Goal: Task Accomplishment & Management: Complete application form

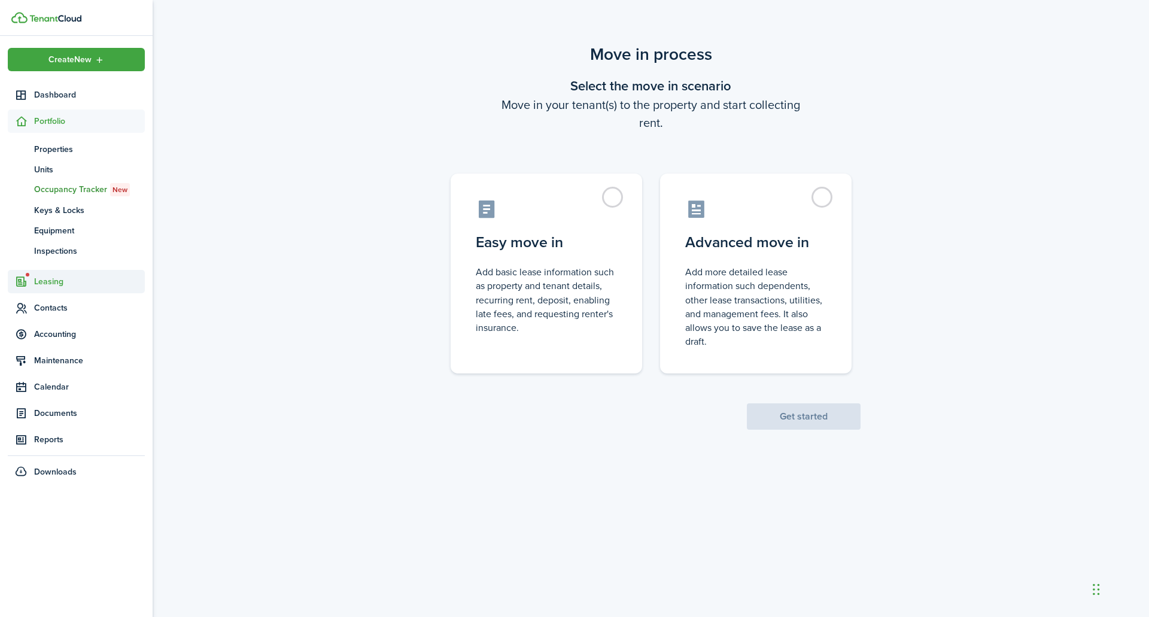
click at [73, 280] on span "Leasing" at bounding box center [89, 281] width 111 height 13
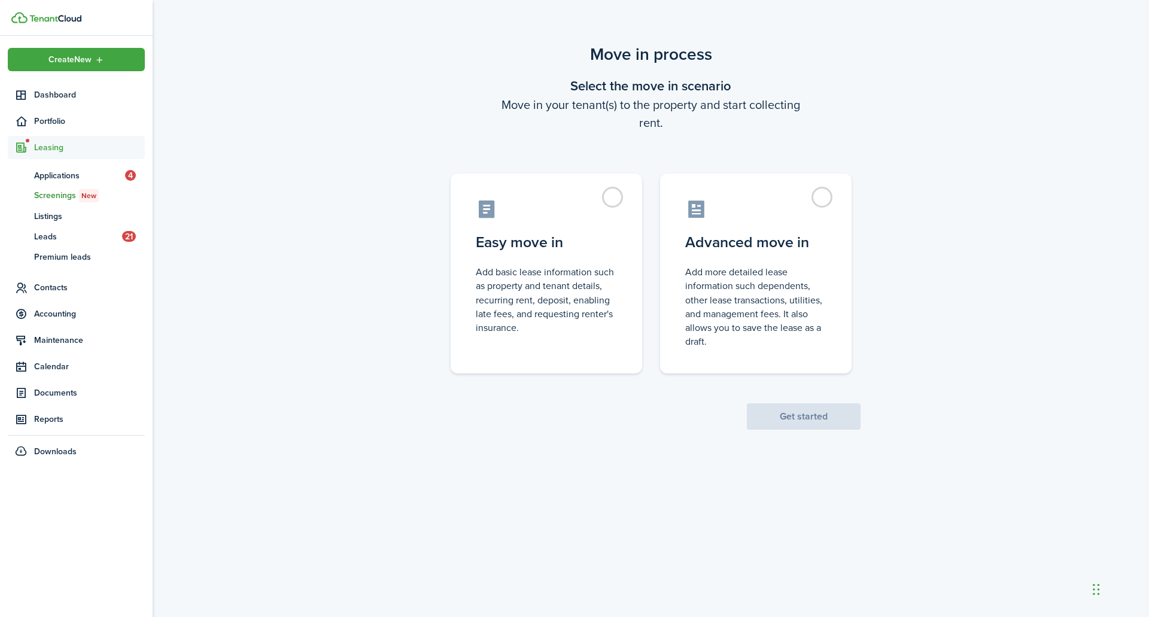
click at [68, 194] on span "Screenings New" at bounding box center [89, 195] width 111 height 13
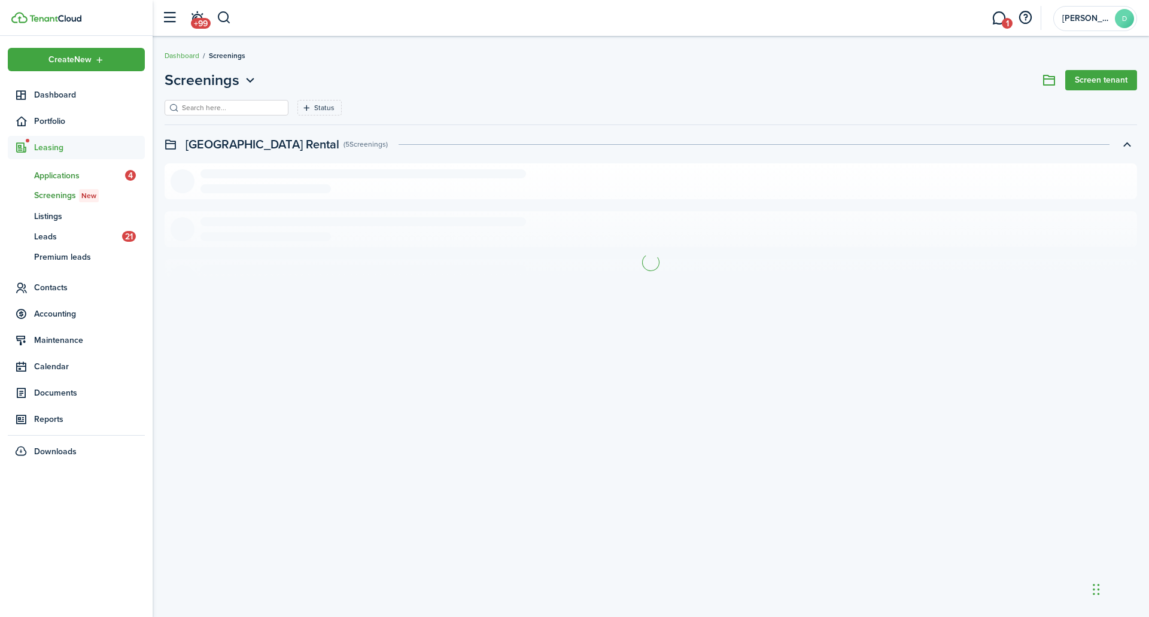
click at [69, 177] on span "Applications" at bounding box center [79, 175] width 91 height 13
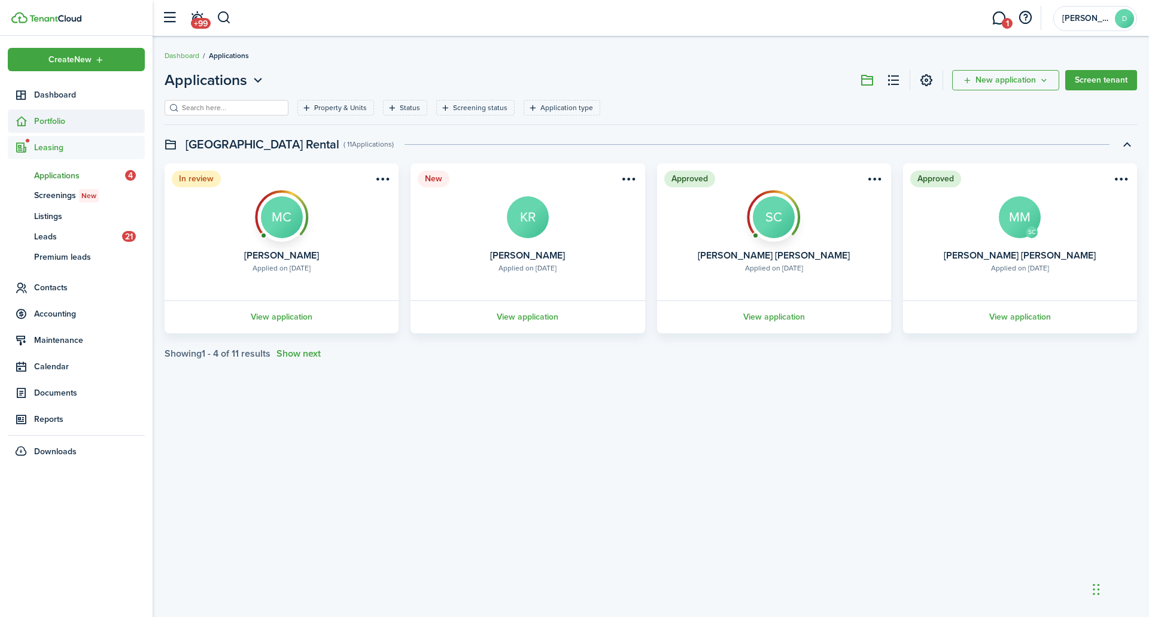
click at [58, 122] on span "Portfolio" at bounding box center [89, 121] width 111 height 13
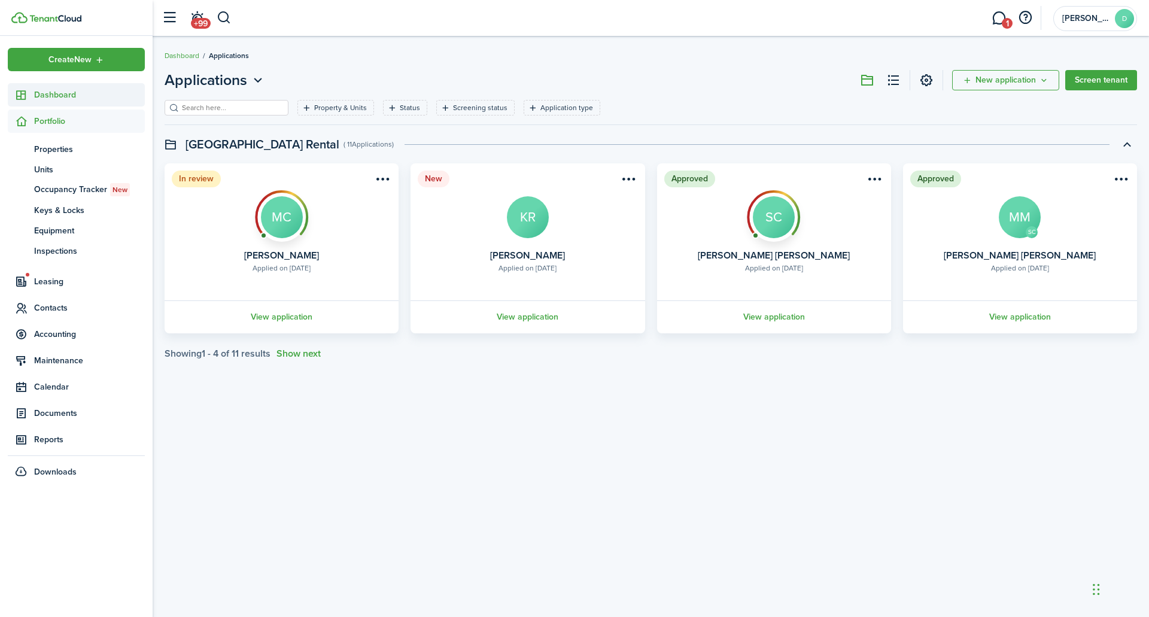
click at [65, 86] on link "Dashboard" at bounding box center [76, 94] width 137 height 23
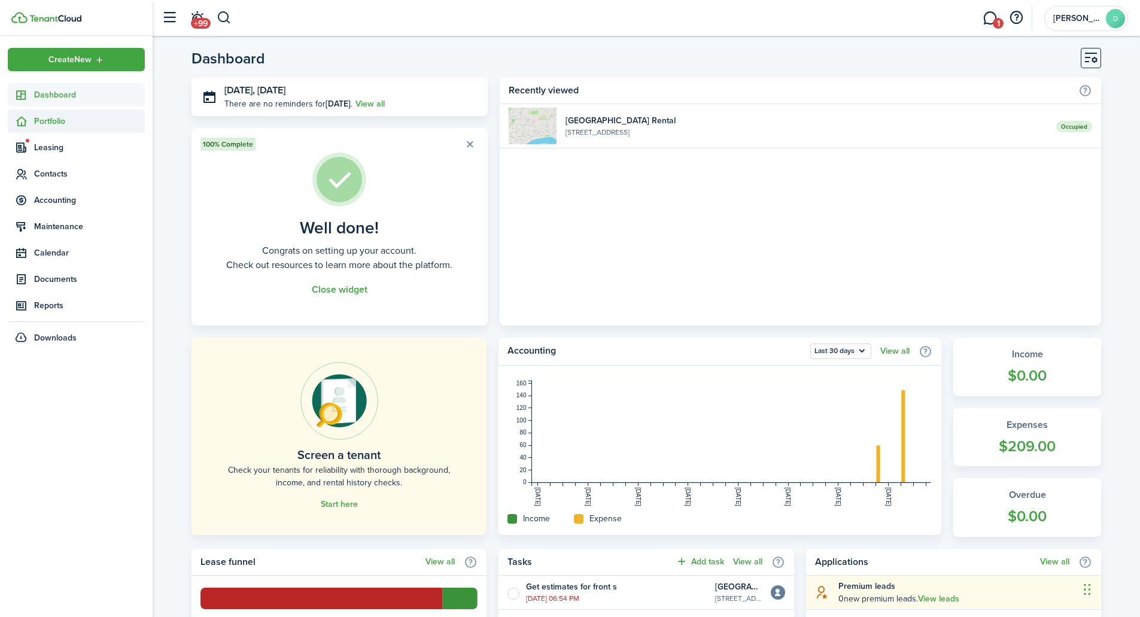
click at [64, 130] on span "Portfolio" at bounding box center [76, 121] width 137 height 23
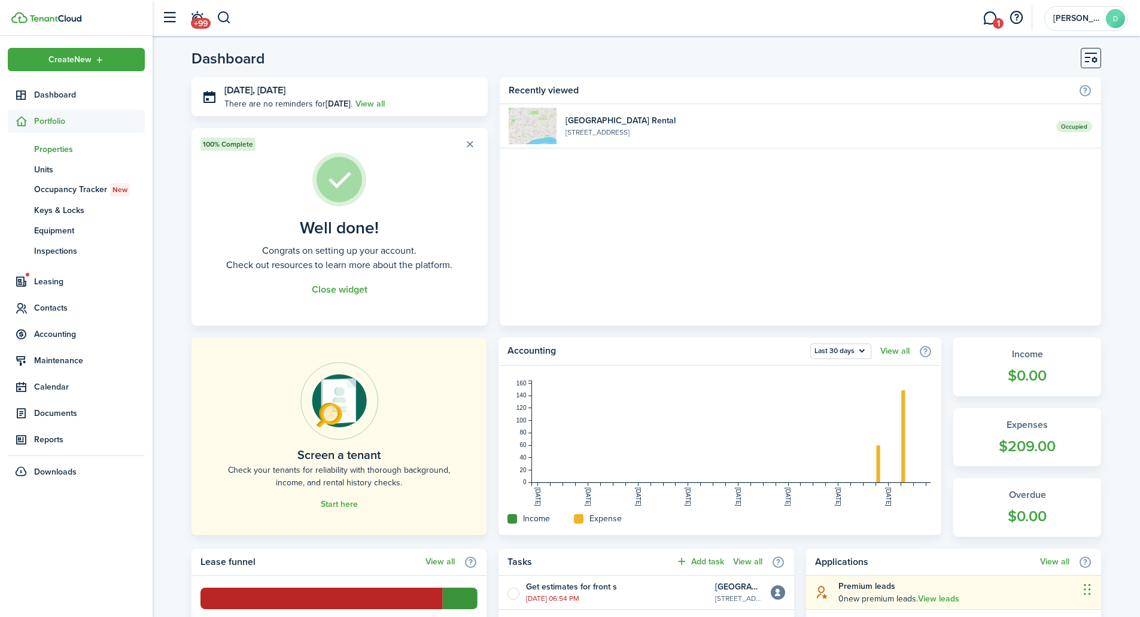
click at [71, 151] on span "Properties" at bounding box center [89, 149] width 111 height 13
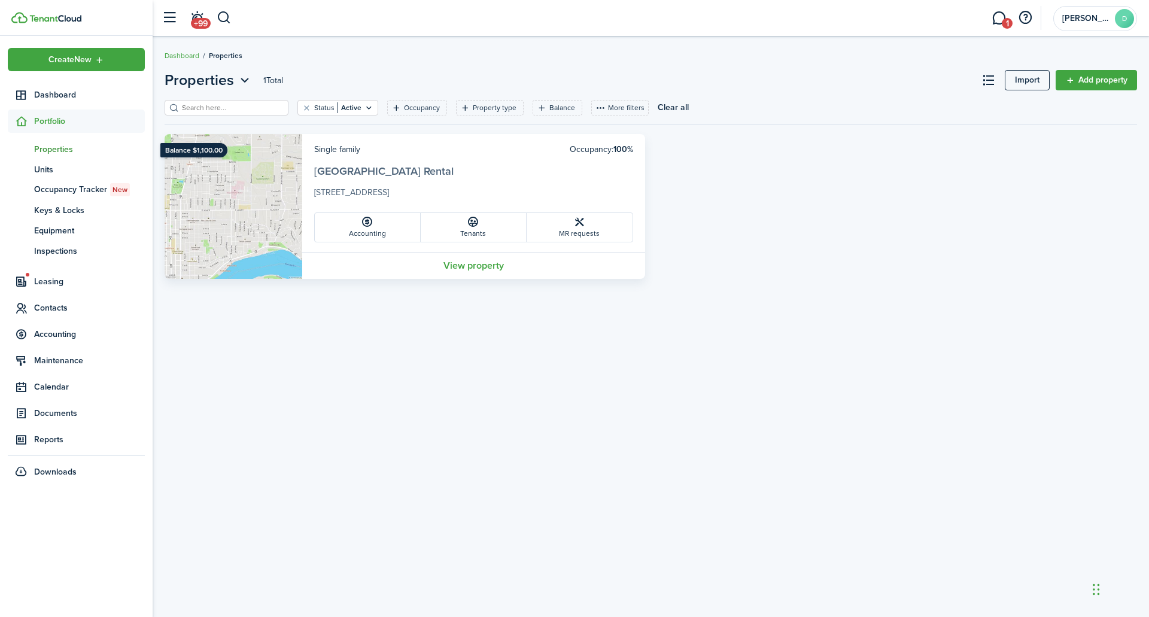
click at [403, 164] on link "[GEOGRAPHIC_DATA] Rental" at bounding box center [383, 171] width 139 height 16
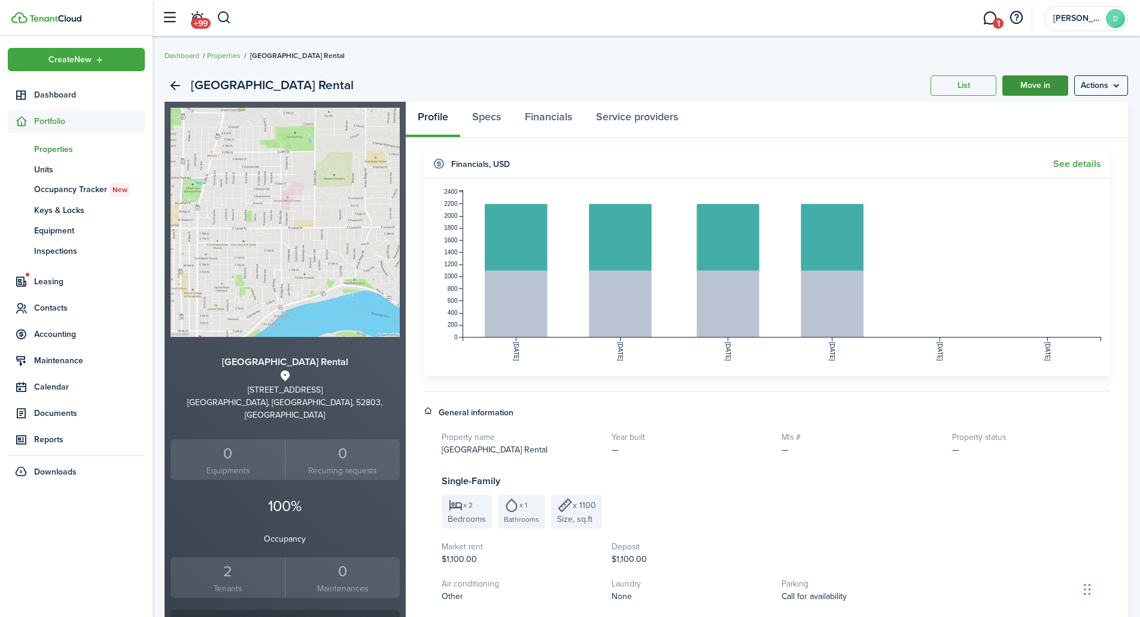
click at [1046, 87] on link "Move in" at bounding box center [1036, 85] width 66 height 20
click at [232, 567] on div "2" at bounding box center [228, 571] width 108 height 23
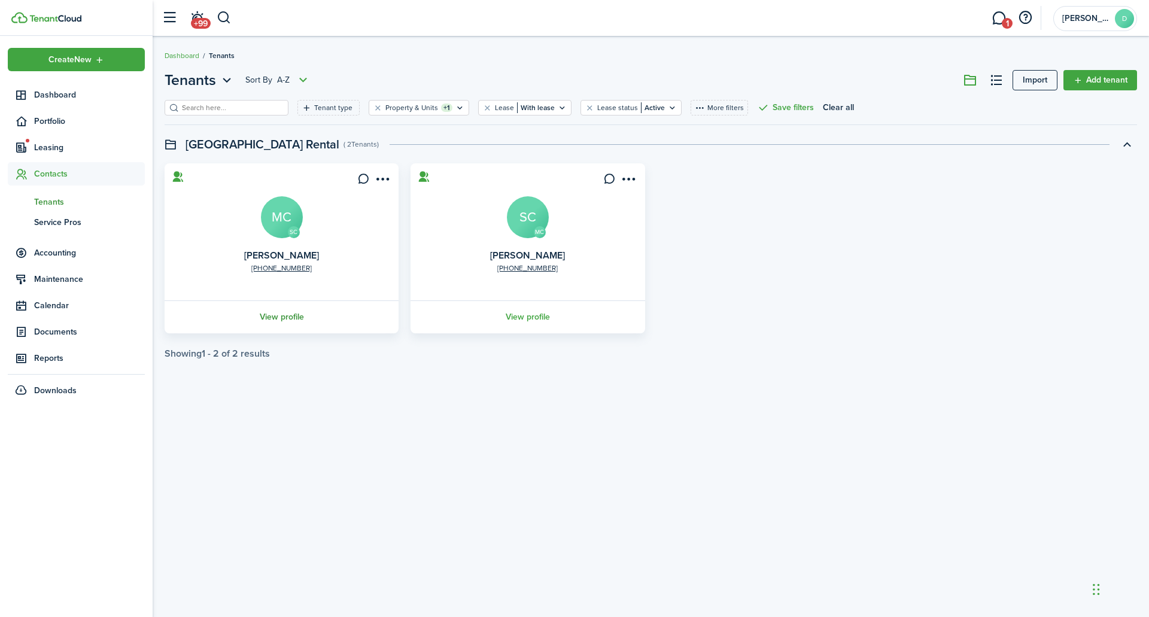
click at [292, 316] on link "View profile" at bounding box center [282, 316] width 238 height 33
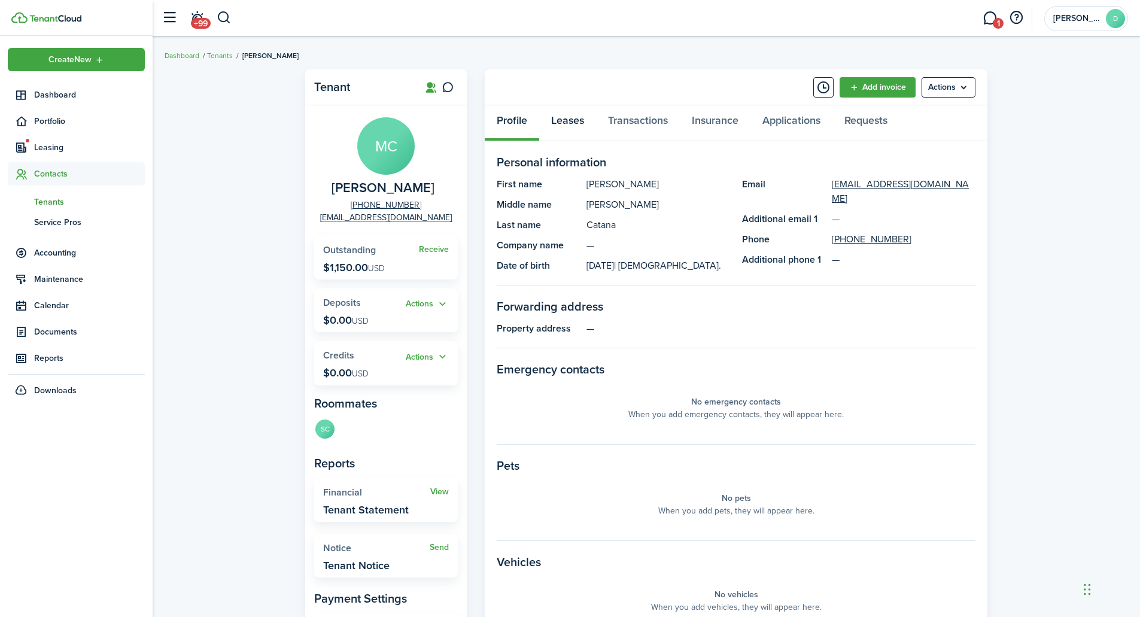
click at [557, 116] on link "Leases" at bounding box center [567, 123] width 57 height 36
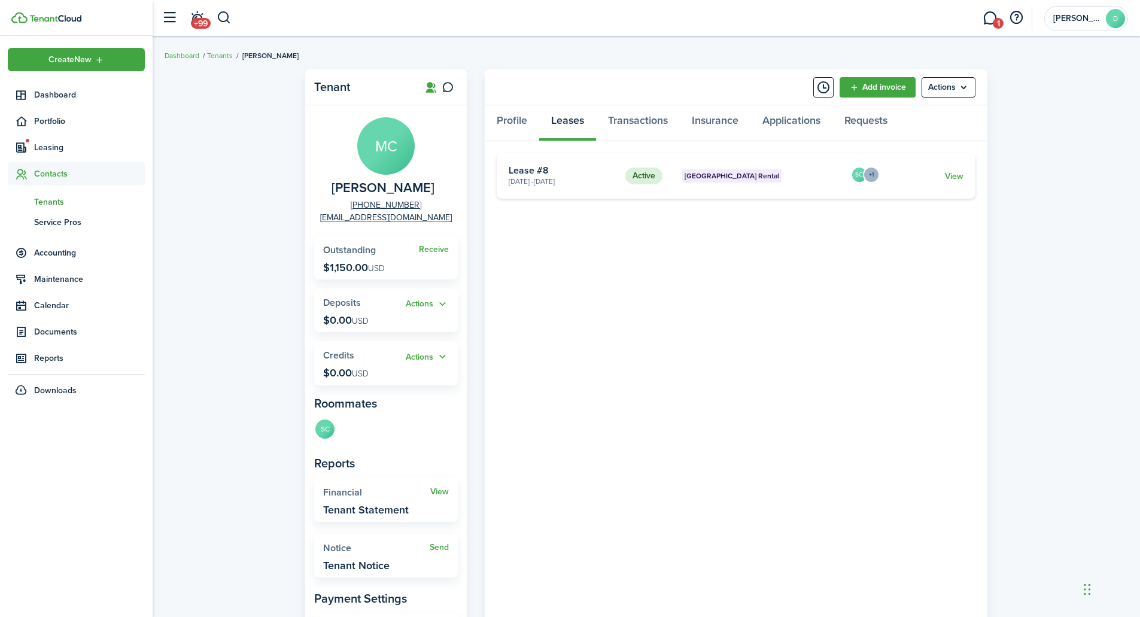
click at [531, 174] on card-title "Lease #8" at bounding box center [563, 170] width 108 height 11
click at [952, 177] on link "View" at bounding box center [954, 176] width 19 height 13
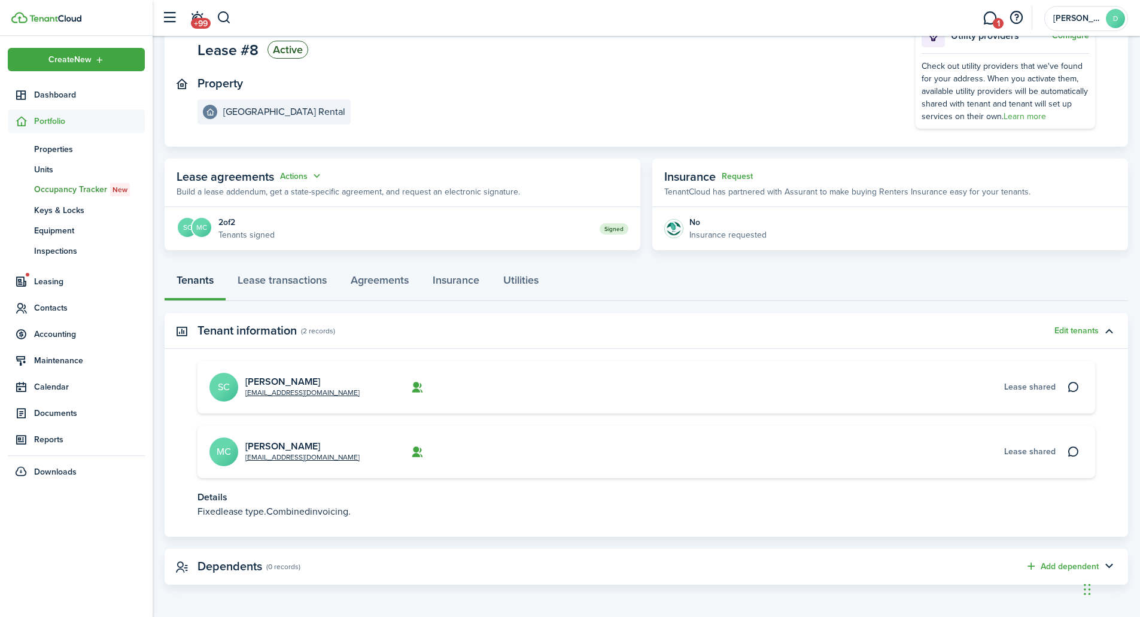
scroll to position [98, 0]
click at [373, 282] on link "Agreements" at bounding box center [380, 283] width 82 height 36
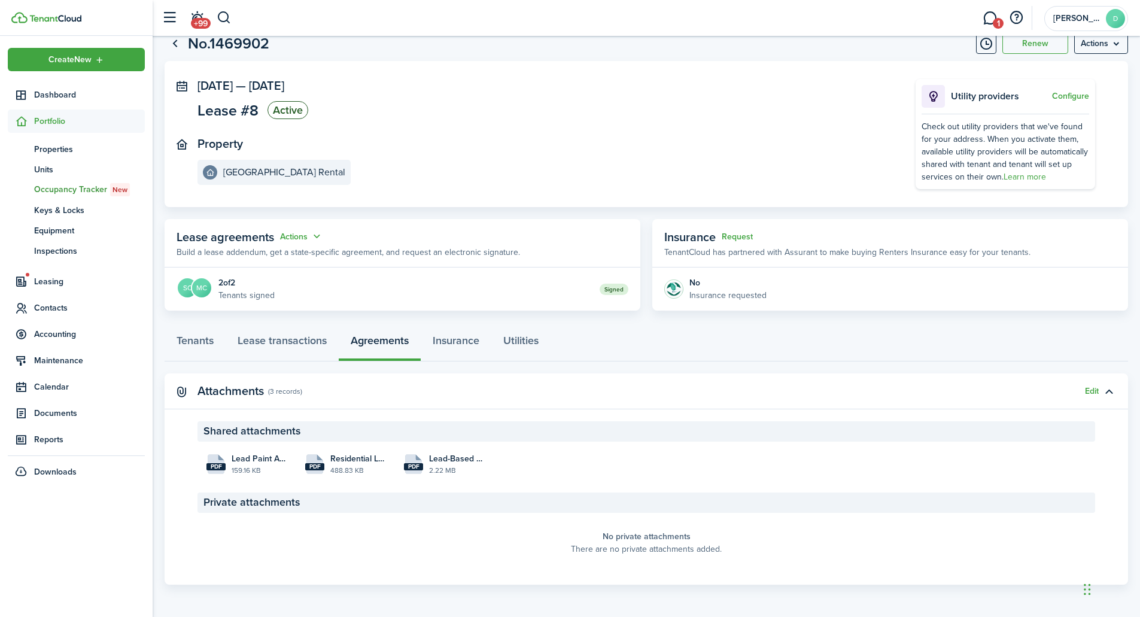
scroll to position [38, 0]
click at [362, 453] on span "Residential Lease Agreement_Catana_Catana_[DATE] 21:39:55.pdf" at bounding box center [358, 458] width 56 height 13
click at [214, 344] on link "Tenants" at bounding box center [195, 343] width 61 height 36
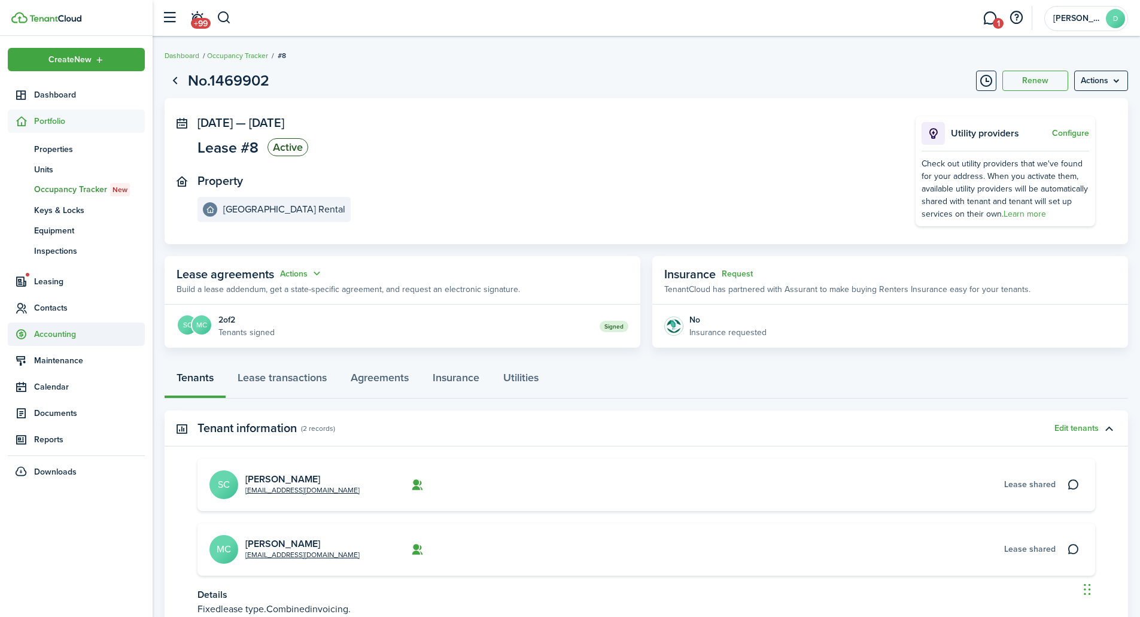
click at [67, 344] on span "Accounting" at bounding box center [76, 334] width 137 height 23
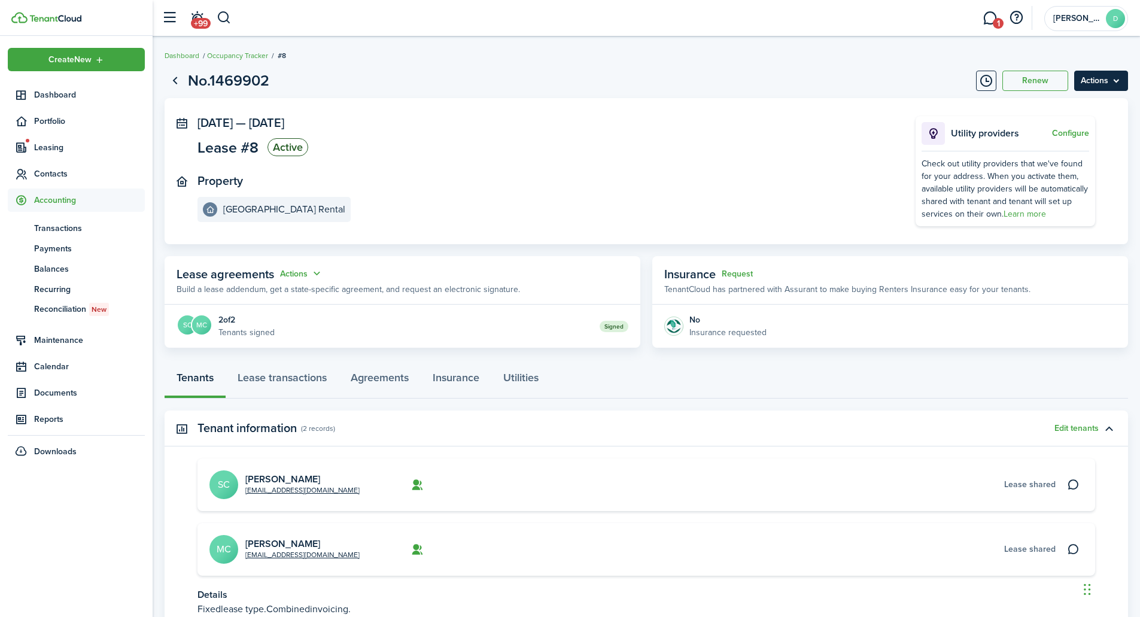
click at [1107, 77] on menu-btn "Actions" at bounding box center [1101, 81] width 54 height 20
click at [746, 113] on panel-main-body "[DATE] — [DATE] Lease #8 Active Property [GEOGRAPHIC_DATA] Rental Utility provi…" at bounding box center [647, 171] width 964 height 146
click at [50, 243] on span "Payments" at bounding box center [89, 248] width 111 height 13
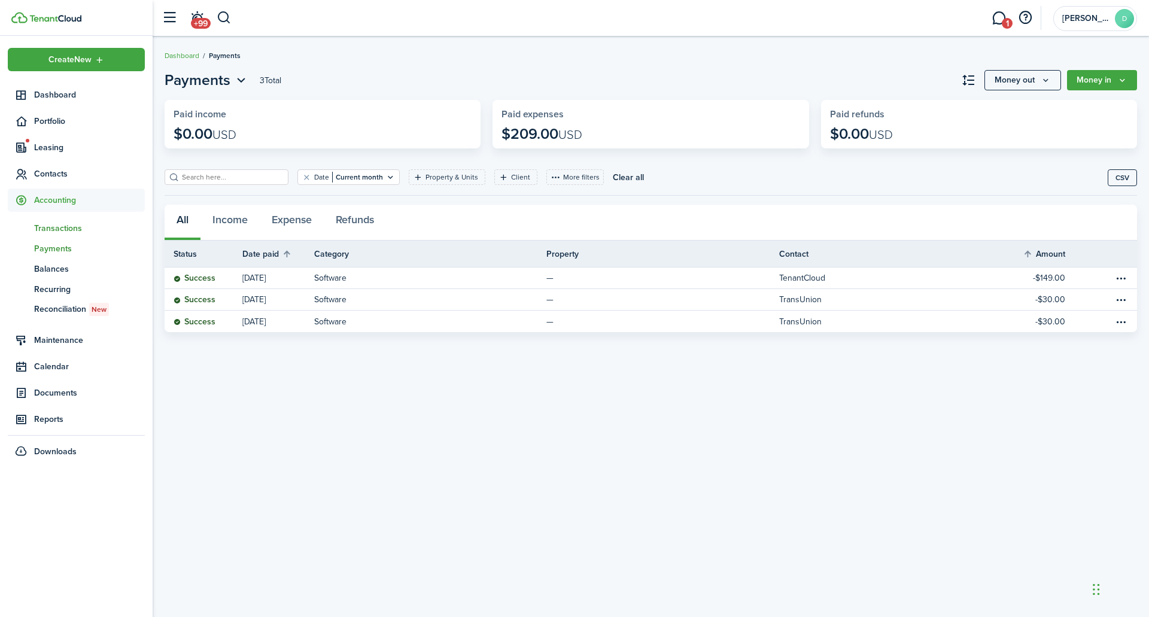
click at [79, 231] on span "Transactions" at bounding box center [89, 228] width 111 height 13
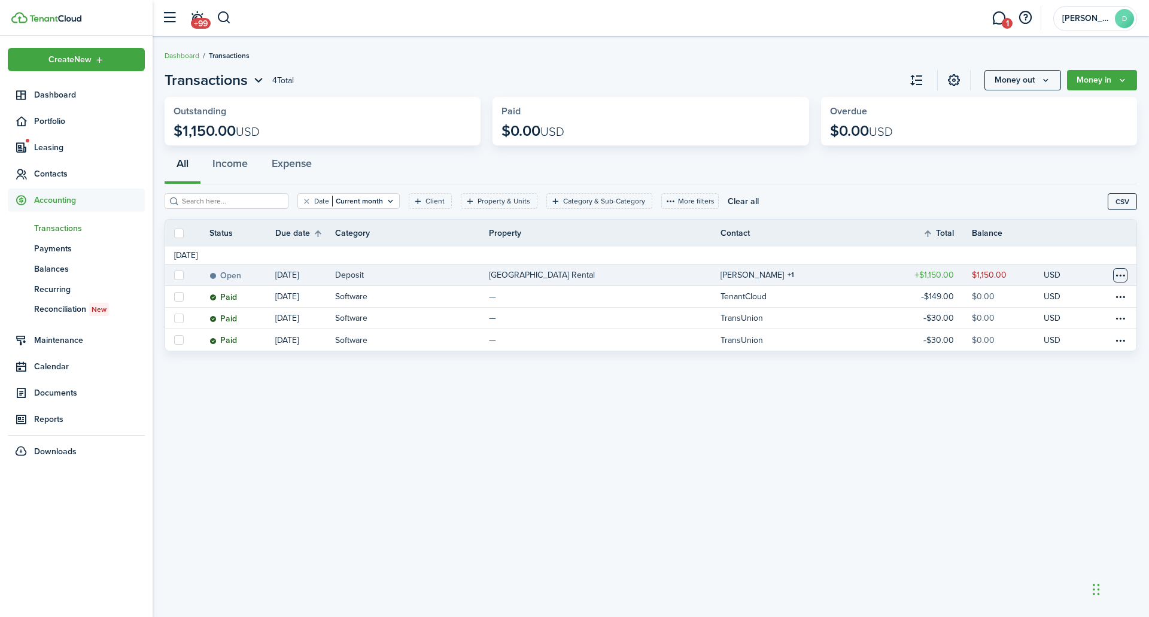
click at [1119, 272] on table-menu-btn-icon at bounding box center [1120, 275] width 14 height 14
click at [898, 465] on div "Transactions 4 Total Money out Money in Outstanding $1,150.00 USD Paid $0.00 US…" at bounding box center [651, 326] width 997 height 527
click at [271, 274] on link "Open" at bounding box center [242, 275] width 66 height 21
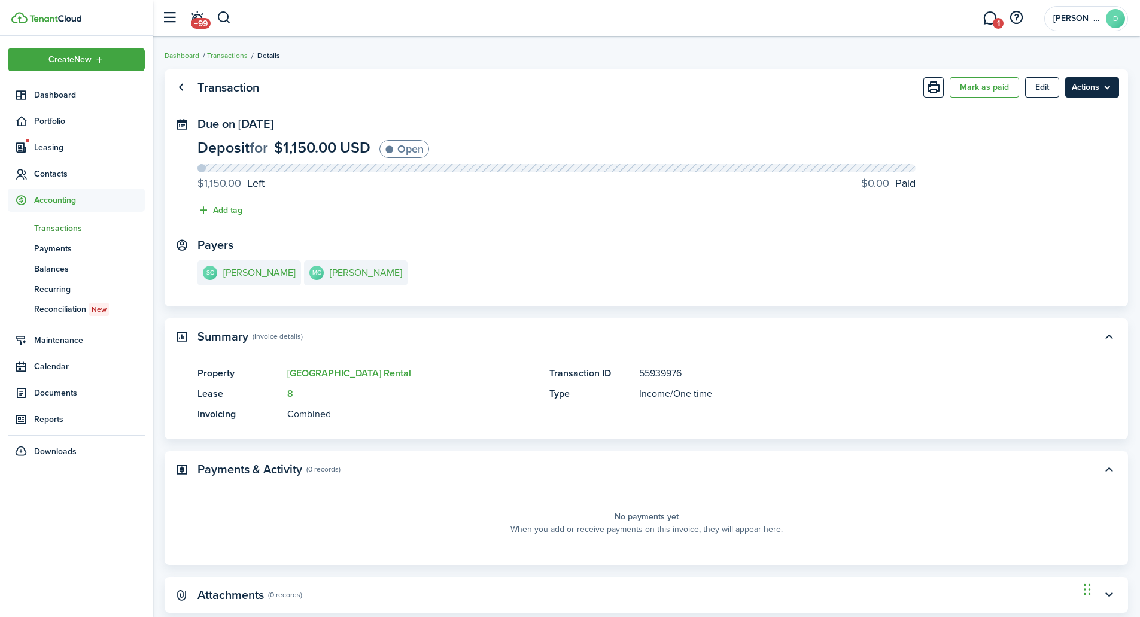
click at [1101, 78] on menu-btn "Actions" at bounding box center [1092, 87] width 54 height 20
click at [764, 81] on panel-main-header "Transaction [PERSON_NAME] as paid Edit Actions" at bounding box center [647, 87] width 964 height 36
click at [53, 119] on span "Portfolio" at bounding box center [89, 121] width 111 height 13
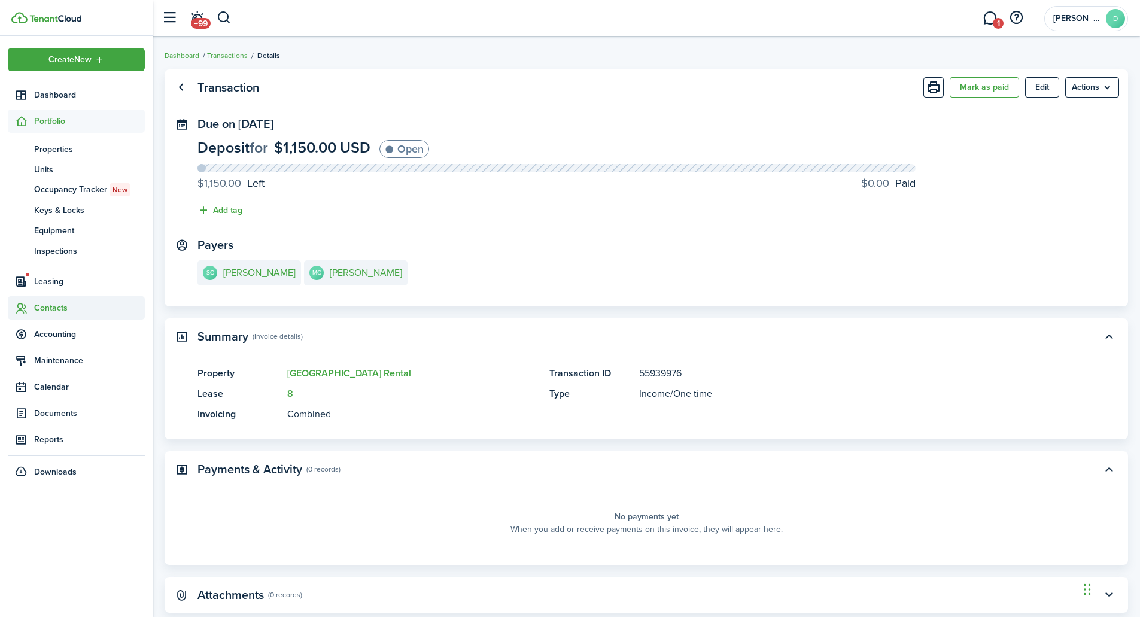
click at [65, 305] on span "Contacts" at bounding box center [89, 308] width 111 height 13
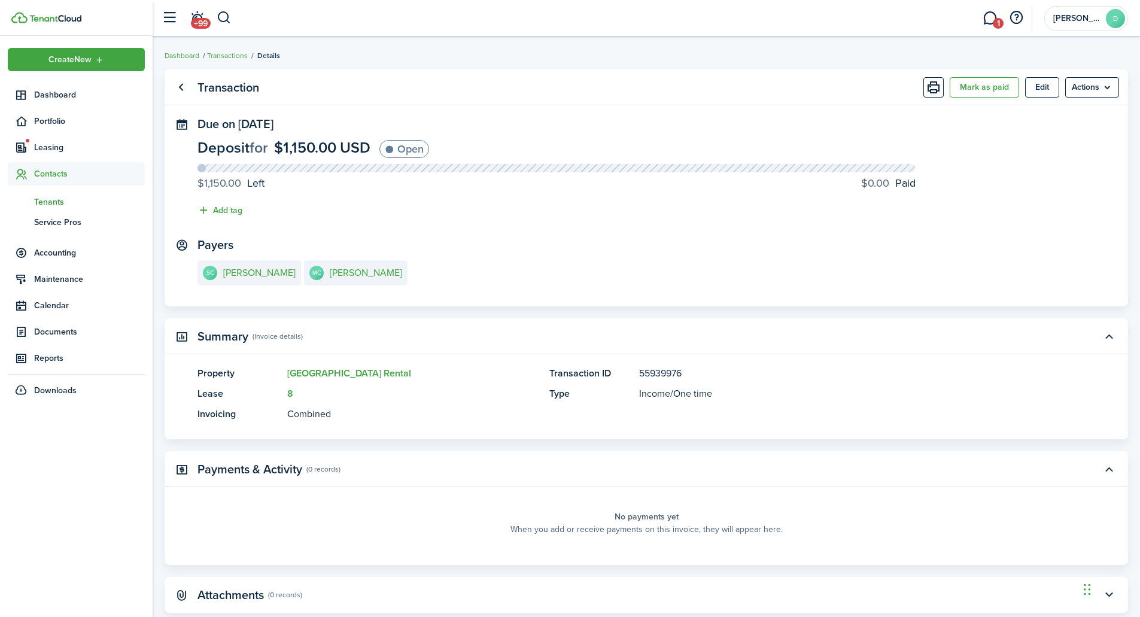
click at [56, 200] on span "Tenants" at bounding box center [89, 202] width 111 height 13
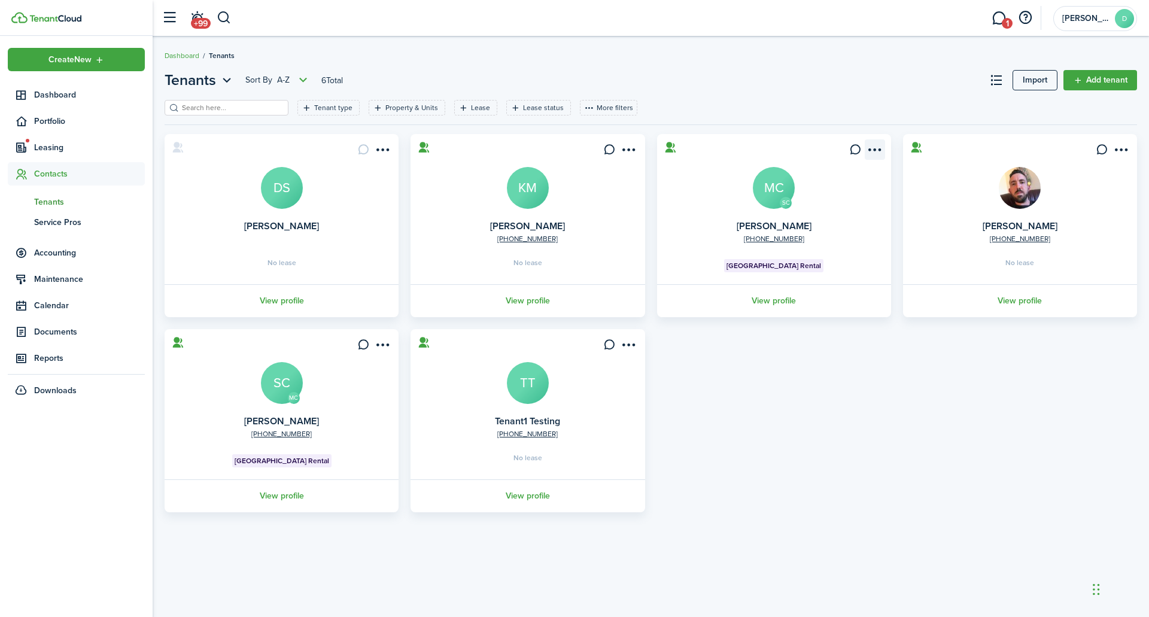
click at [875, 148] on menu-btn-icon "Open menu" at bounding box center [875, 149] width 20 height 20
click at [636, 151] on menu-btn-icon "Open menu" at bounding box center [629, 149] width 20 height 20
click at [719, 208] on card "SC [PHONE_NUMBER] [PERSON_NAME][GEOGRAPHIC_DATA] Rental View profile" at bounding box center [774, 225] width 234 height 183
click at [779, 297] on link "View profile" at bounding box center [774, 300] width 238 height 33
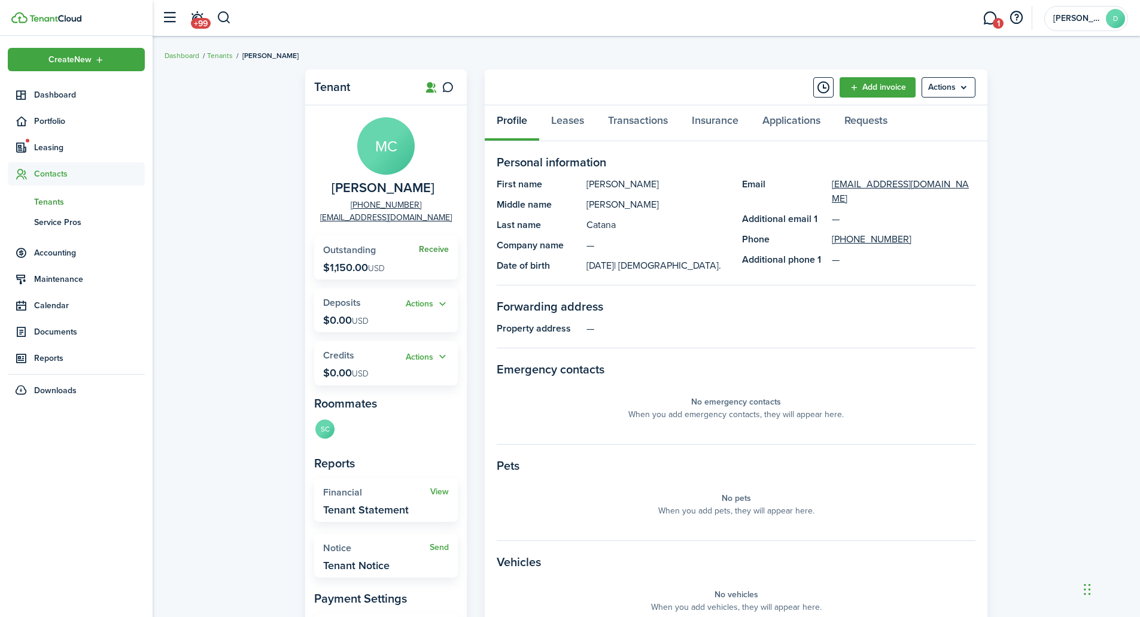
click at [438, 250] on link "Receive" at bounding box center [434, 250] width 30 height 10
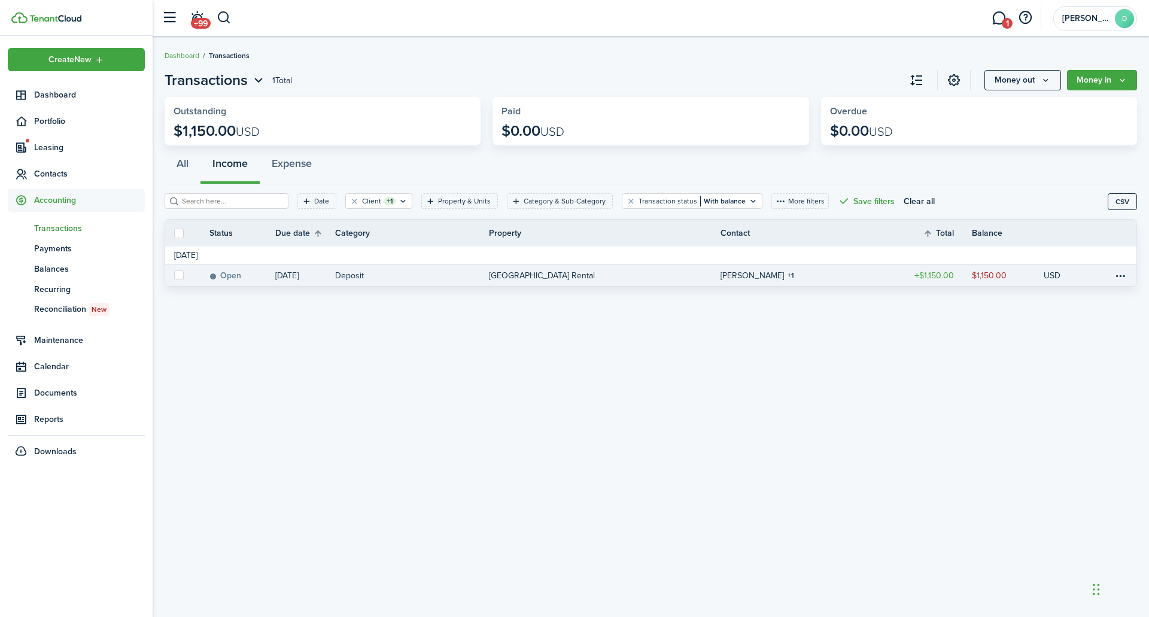
click at [183, 274] on label at bounding box center [179, 276] width 10 height 10
click at [174, 275] on input "checkbox" at bounding box center [174, 275] width 1 height 1
checkbox input "true"
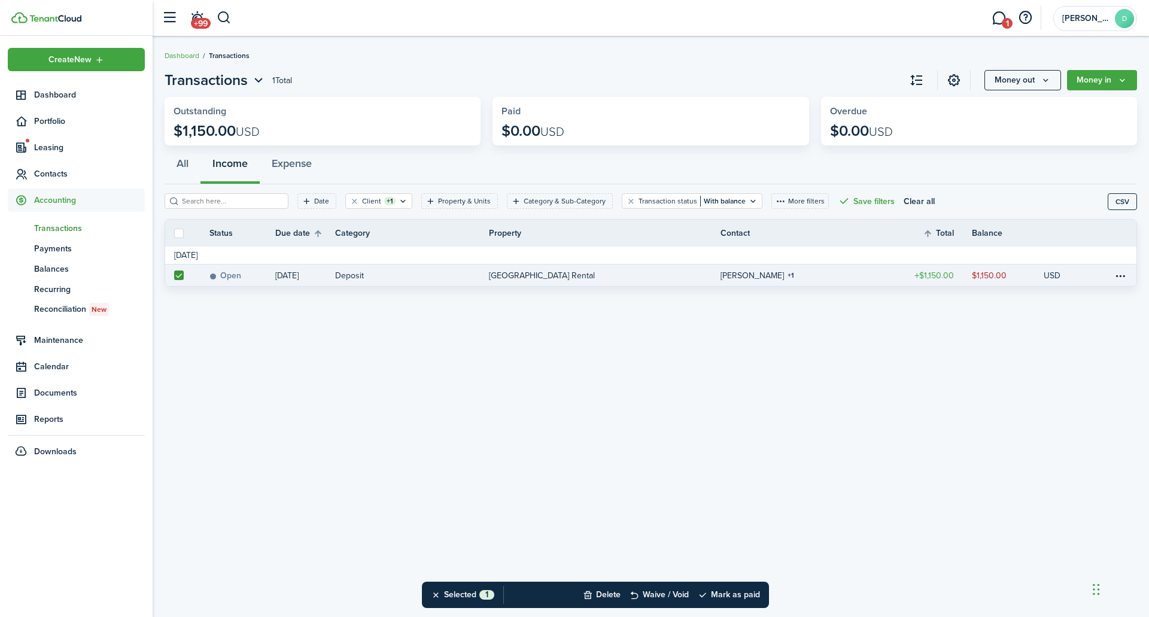
click at [825, 432] on div "Transactions 1 Total Money out Money in Outstanding $1,150.00 USD Paid $0.00 US…" at bounding box center [651, 326] width 997 height 527
click at [67, 230] on span "Transactions" at bounding box center [89, 228] width 111 height 13
click at [746, 424] on div "Transactions 1 Total Money out Money in Outstanding $1,150.00 USD Paid $0.00 US…" at bounding box center [651, 326] width 997 height 527
click at [66, 243] on span "Payments" at bounding box center [89, 248] width 111 height 13
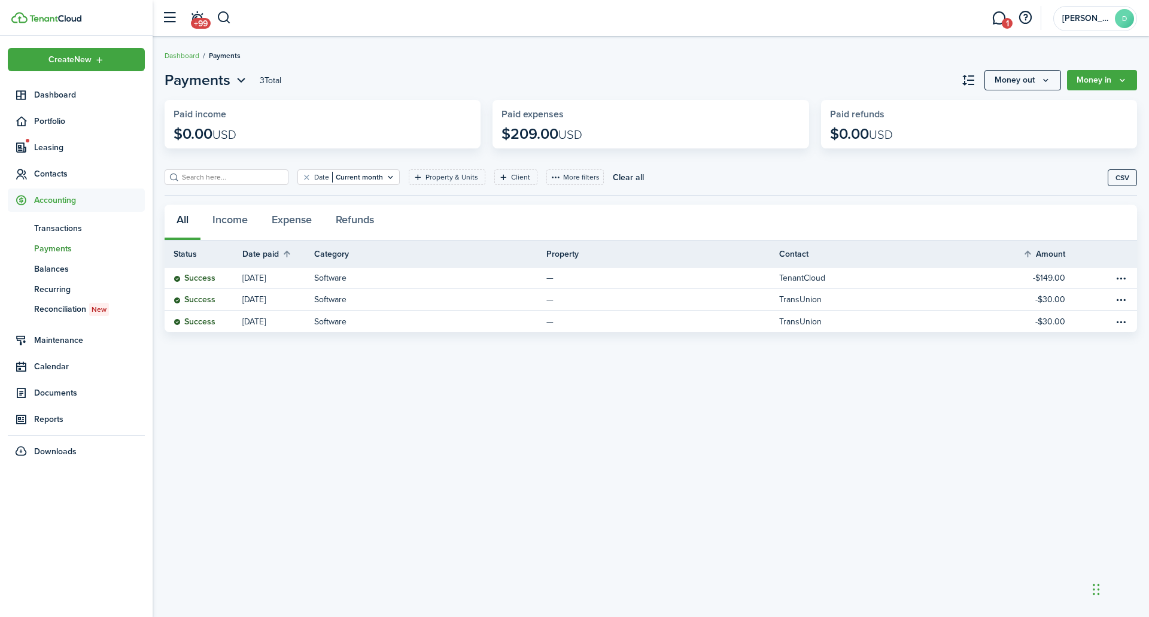
click at [595, 492] on div "Payments 3 Total Money out Money in Paid income $0.00 USD Paid expenses $209.00…" at bounding box center [651, 326] width 997 height 527
click at [68, 228] on span "Transactions" at bounding box center [89, 228] width 111 height 13
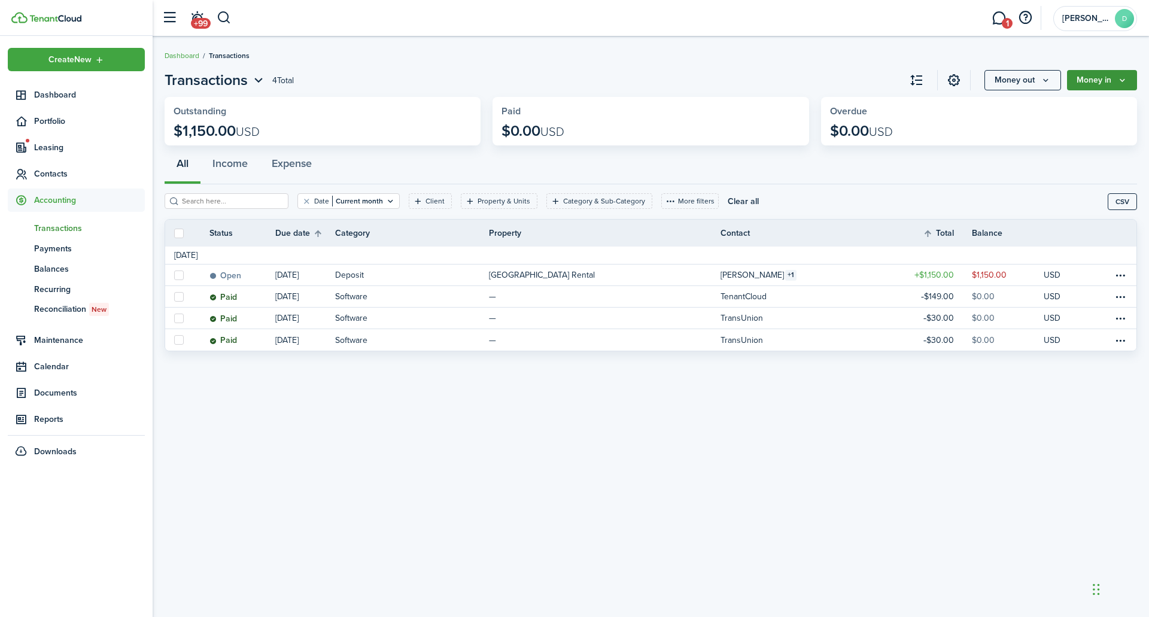
click at [1104, 71] on button "Money in" at bounding box center [1102, 80] width 70 height 20
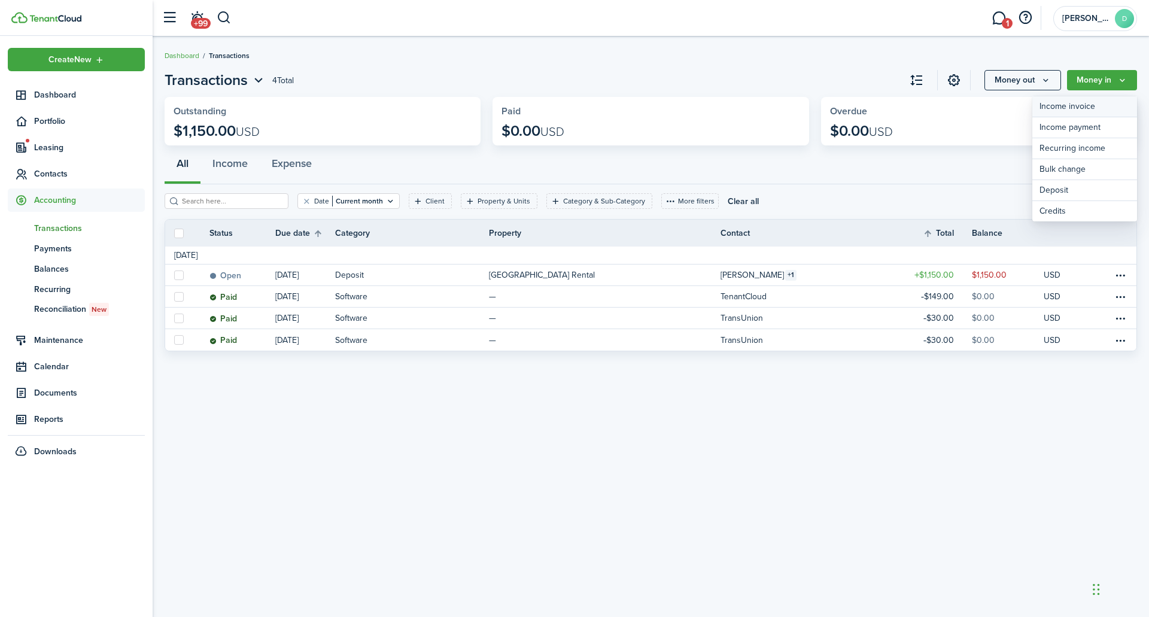
click at [1104, 108] on link "Income invoice" at bounding box center [1084, 106] width 105 height 21
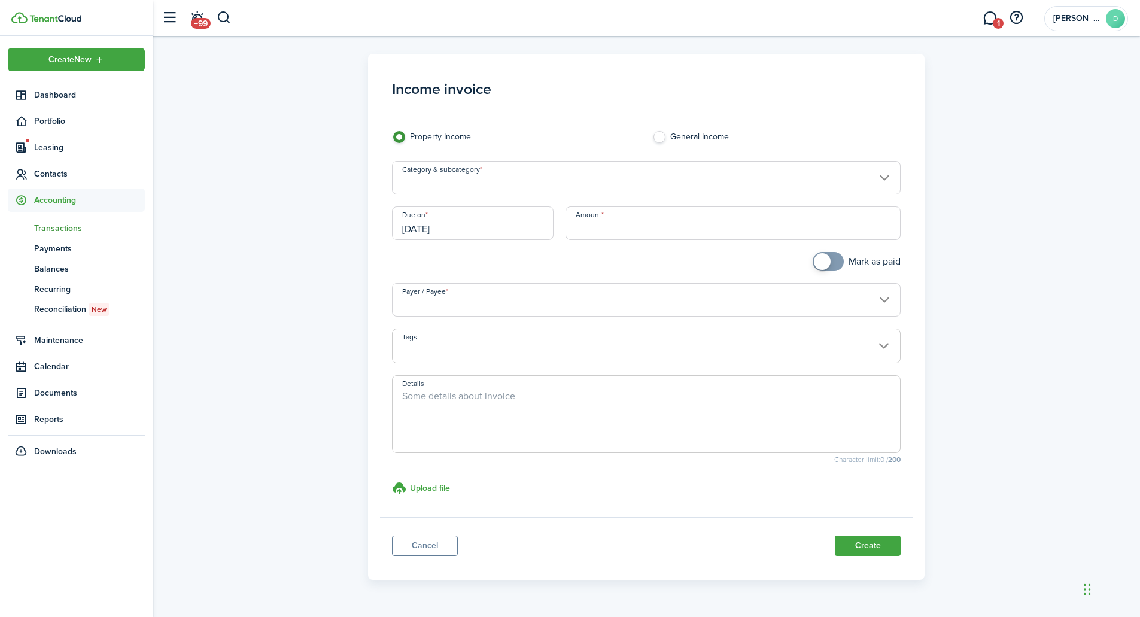
click at [543, 195] on div "Category & subcategory" at bounding box center [646, 183] width 521 height 45
click at [548, 187] on input "Category & subcategory" at bounding box center [646, 178] width 509 height 34
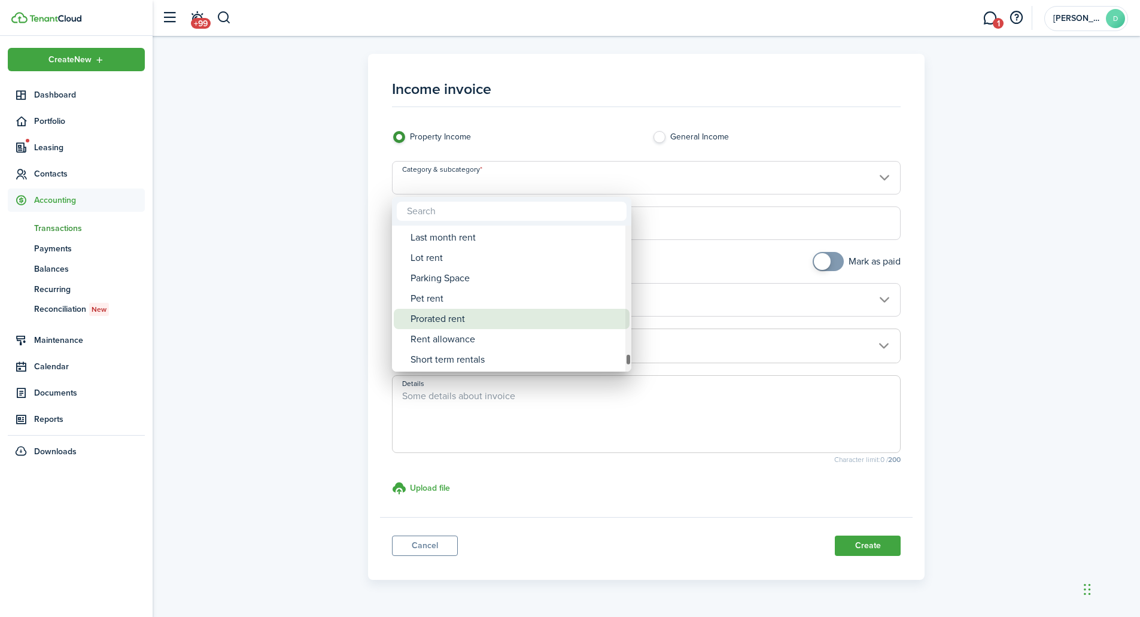
click at [527, 320] on div "Prorated rent" at bounding box center [517, 319] width 212 height 20
type input "Rent / Prorated rent"
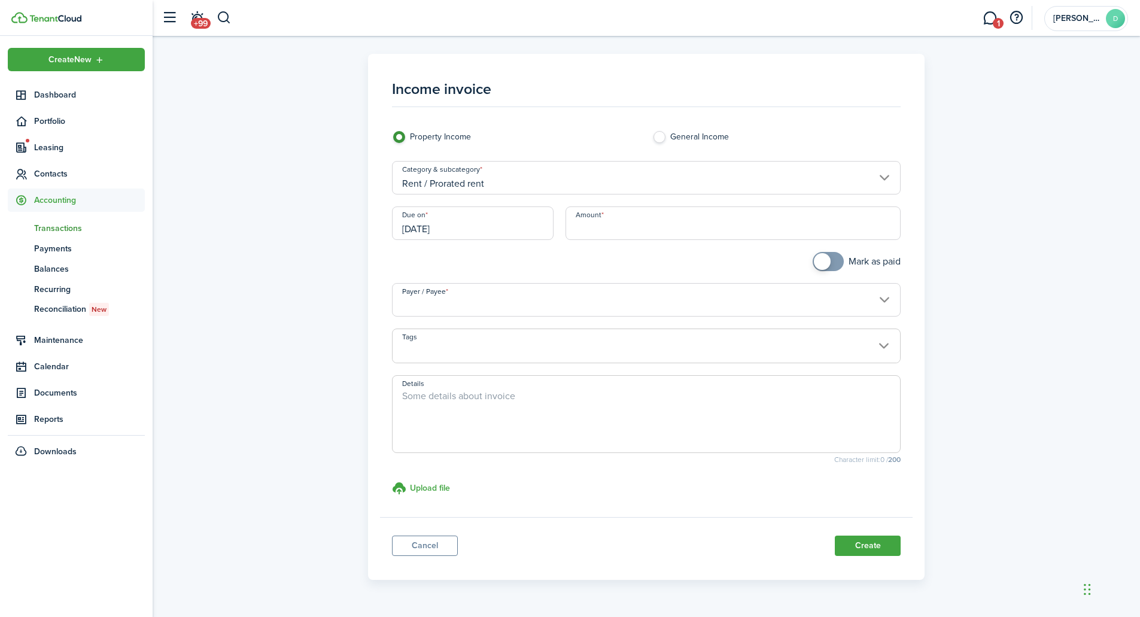
click at [678, 222] on input "Amount" at bounding box center [734, 223] width 336 height 34
click at [683, 305] on input "Payer / Payee" at bounding box center [646, 300] width 509 height 34
type input "$191.66"
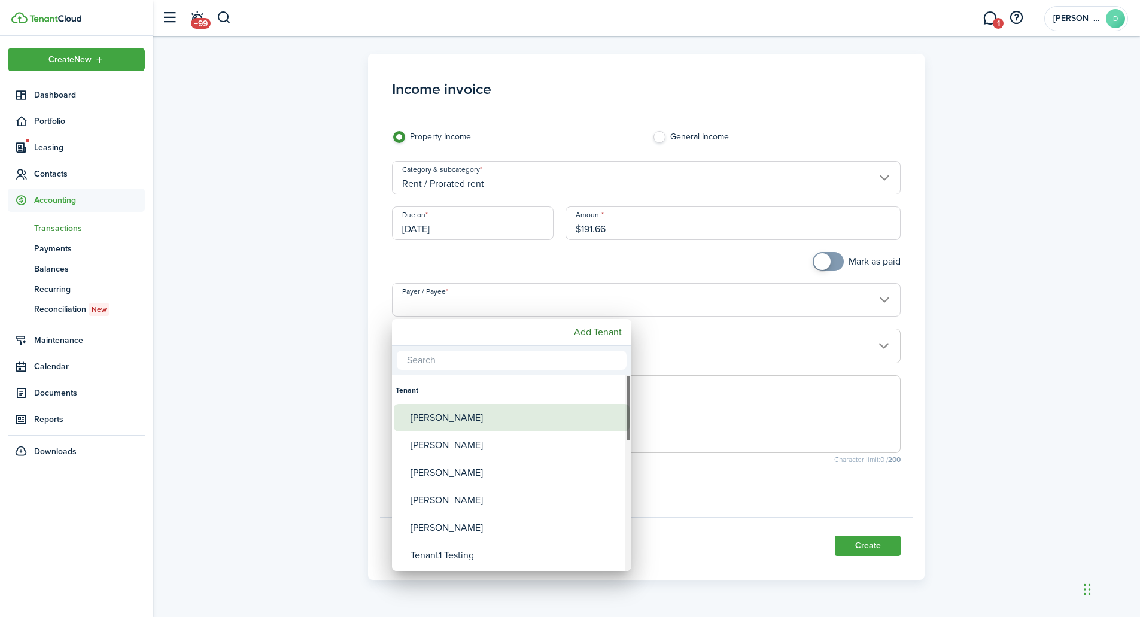
click at [466, 418] on div "[PERSON_NAME]" at bounding box center [517, 418] width 212 height 28
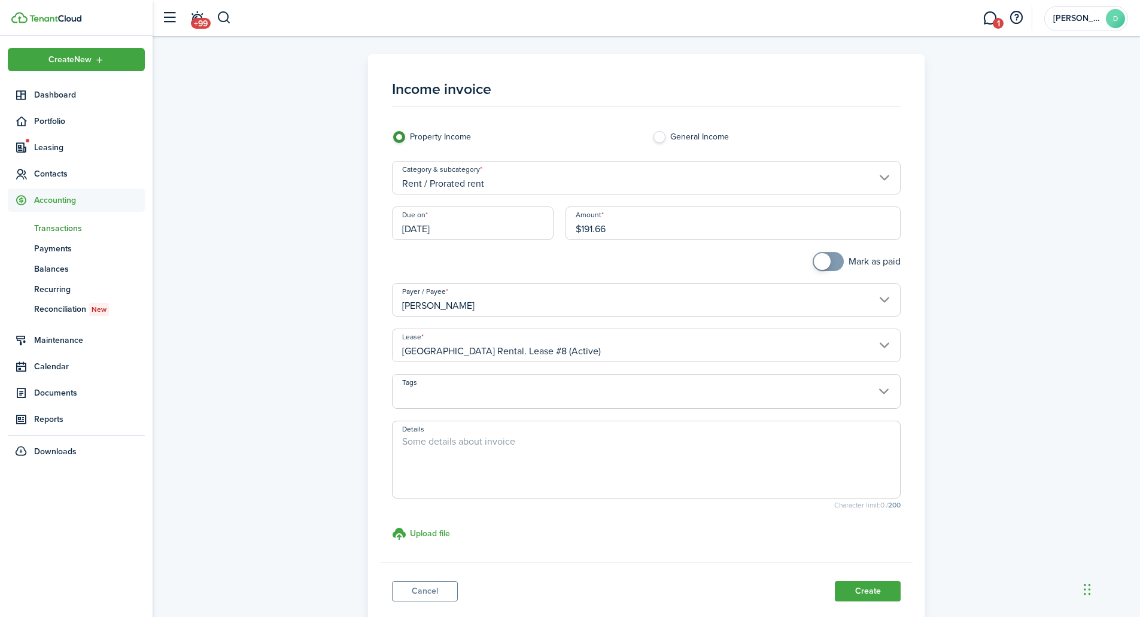
click at [623, 306] on input "[PERSON_NAME]" at bounding box center [646, 300] width 509 height 34
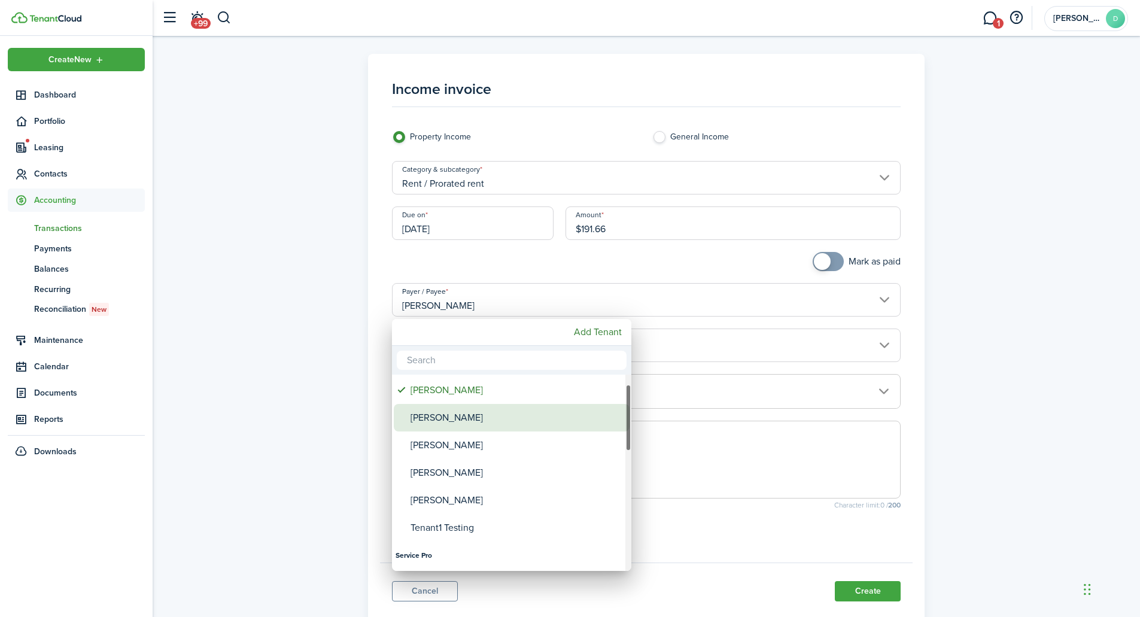
click at [471, 418] on div "[PERSON_NAME]" at bounding box center [517, 418] width 212 height 28
type input "[PERSON_NAME]"
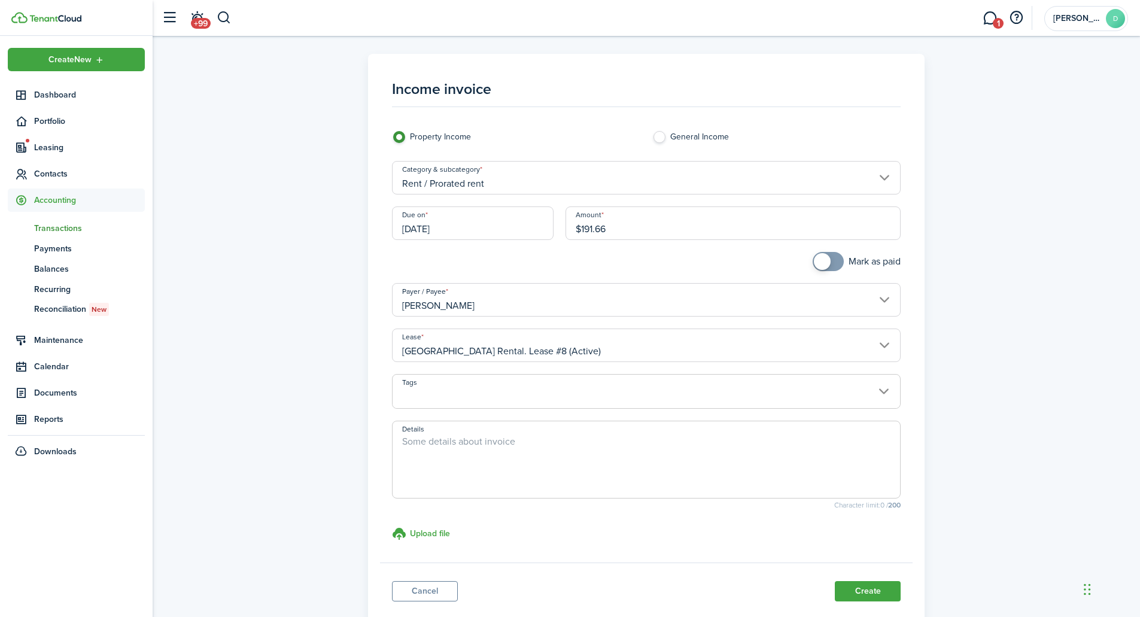
click at [577, 308] on input "[PERSON_NAME]" at bounding box center [646, 300] width 509 height 34
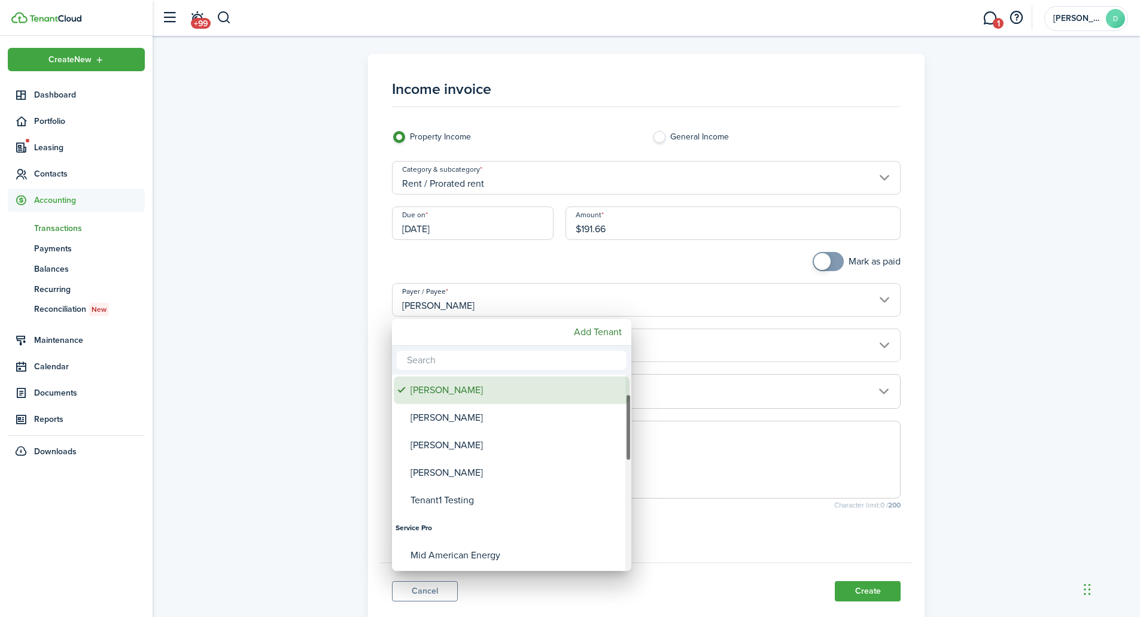
click at [485, 393] on div "[PERSON_NAME]" at bounding box center [517, 390] width 212 height 28
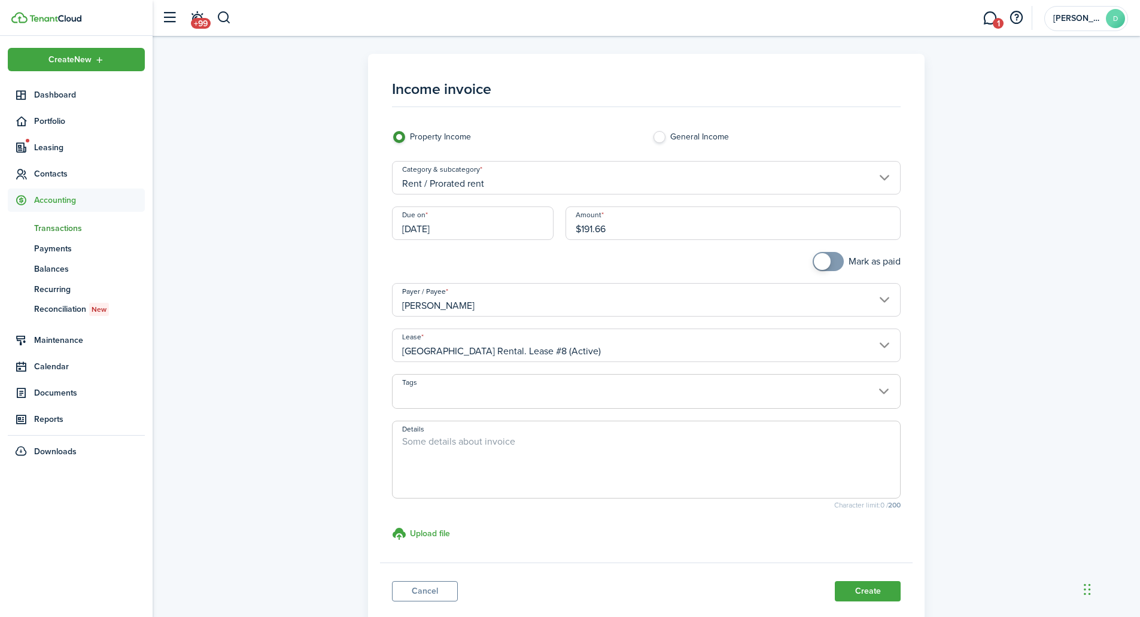
click at [499, 393] on span at bounding box center [647, 398] width 508 height 20
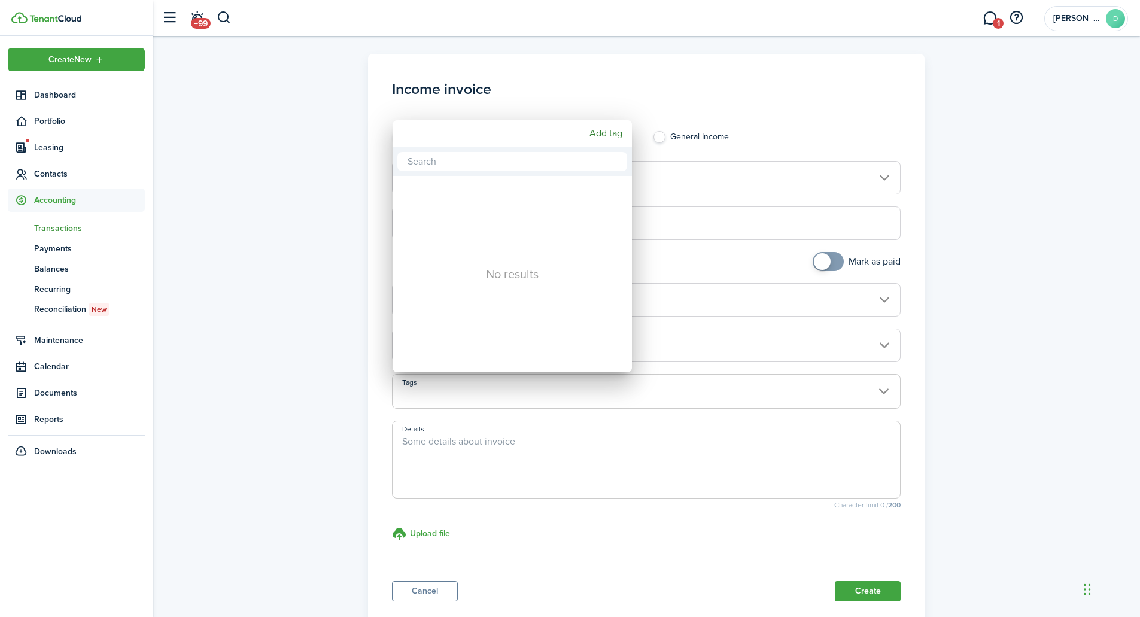
click at [490, 472] on div at bounding box center [570, 308] width 1332 height 809
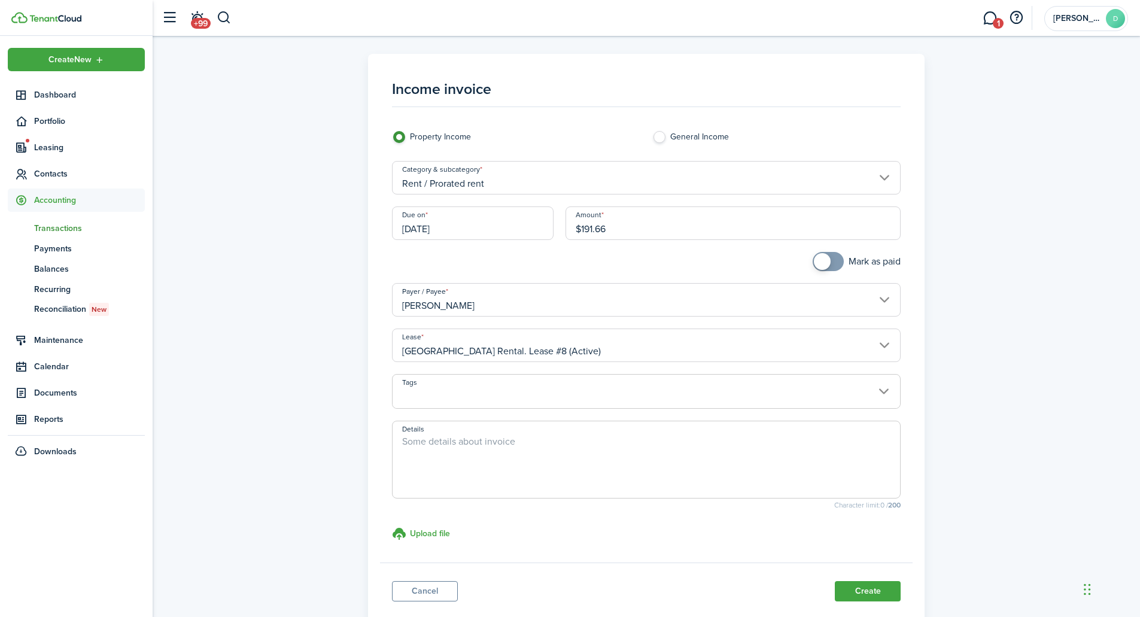
click at [485, 439] on textarea "Details" at bounding box center [647, 463] width 508 height 57
type textarea "Prorated Rent for September"
click at [871, 589] on button "Create" at bounding box center [868, 591] width 66 height 20
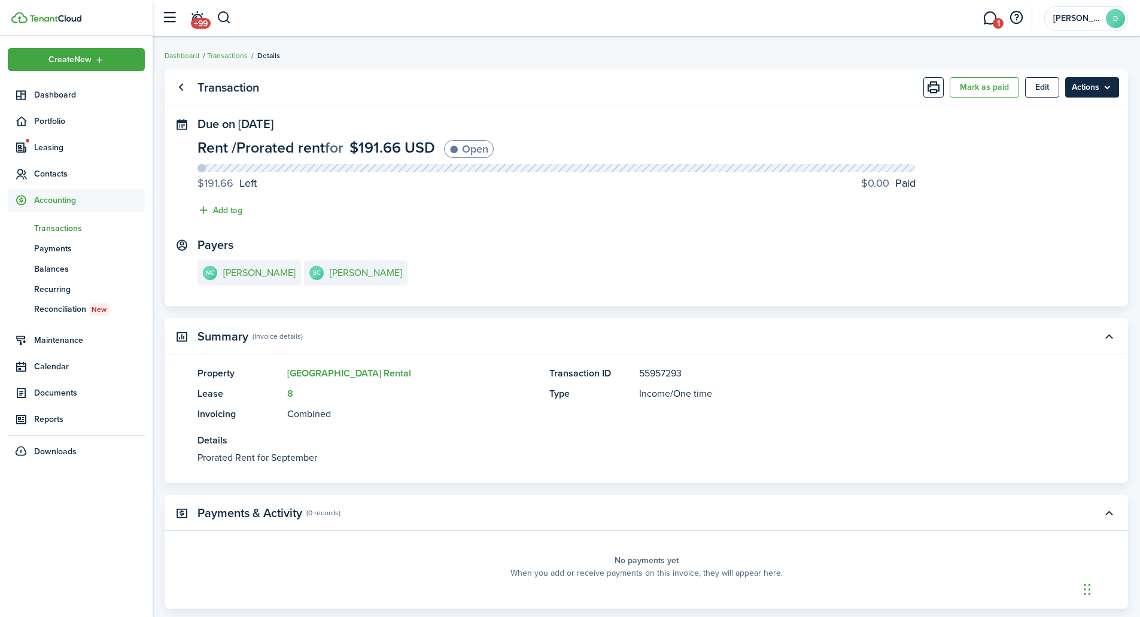
click at [1104, 86] on menu-btn "Actions" at bounding box center [1092, 87] width 54 height 20
click at [930, 130] on panel-main-section "Due on [DATE] Rent / Prorated rent for $191.66 USD Open $191.66 Left $0.00 Paid…" at bounding box center [647, 170] width 898 height 106
click at [48, 230] on span "Transactions" at bounding box center [89, 228] width 111 height 13
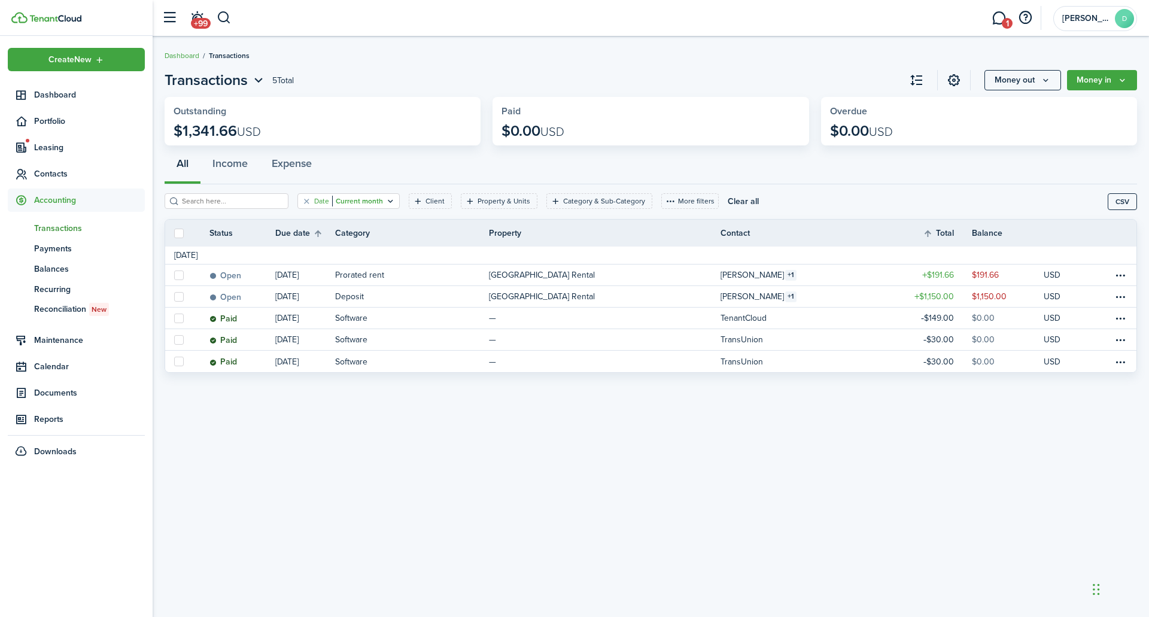
click at [374, 195] on filter-tag "Date Current month" at bounding box center [348, 201] width 102 height 16
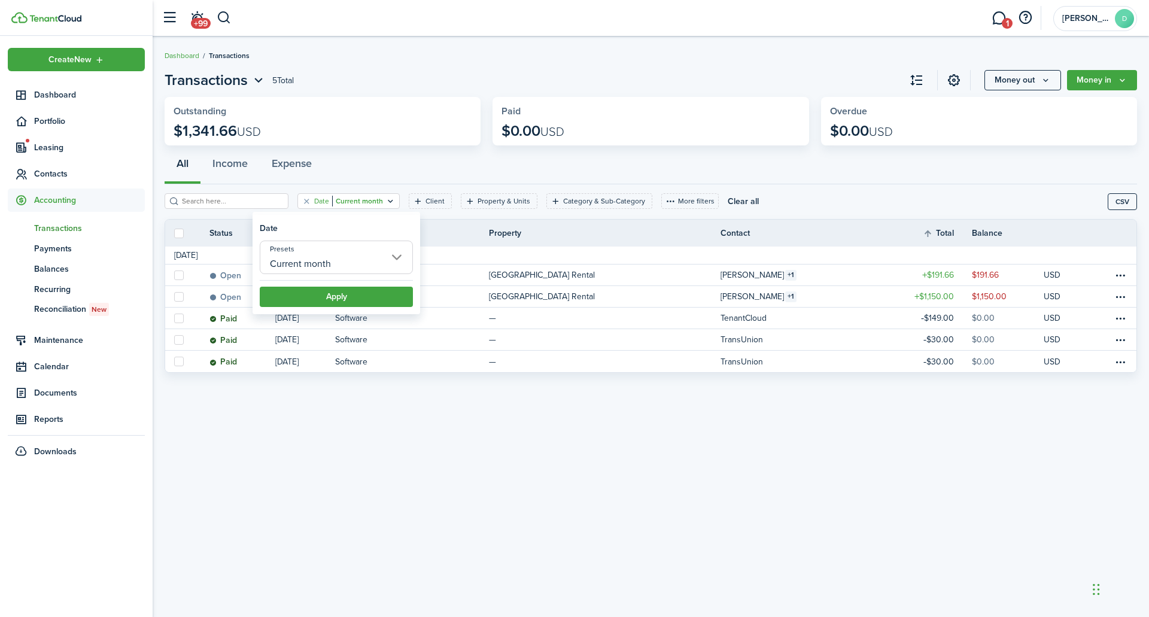
click at [371, 256] on input "Current month" at bounding box center [336, 258] width 153 height 34
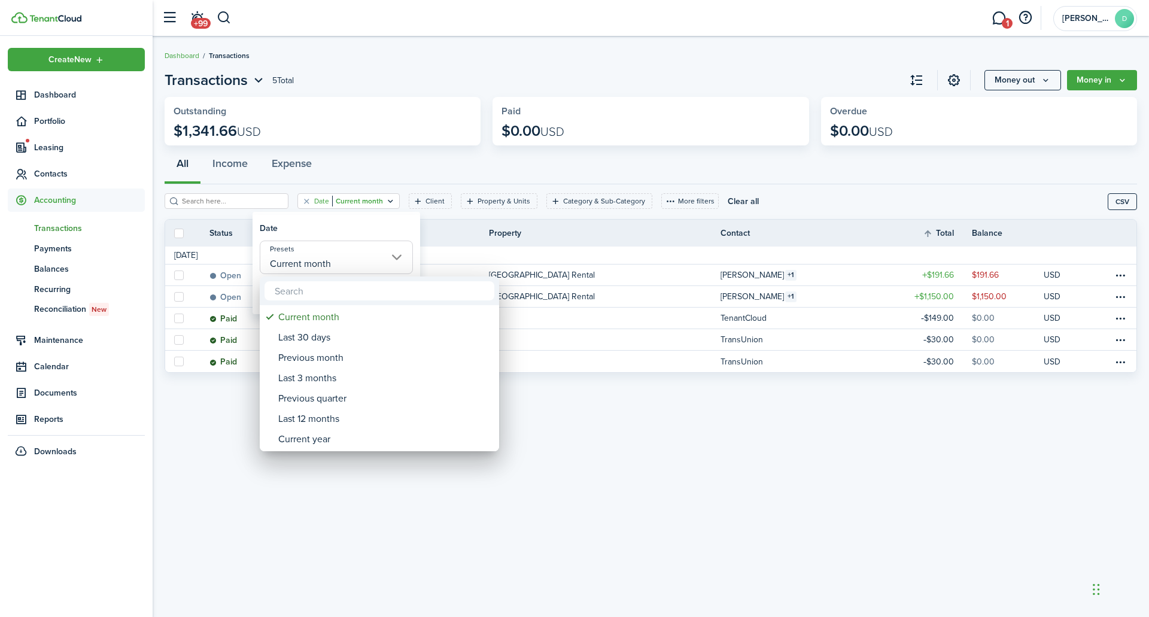
click at [318, 234] on div at bounding box center [574, 308] width 1341 height 809
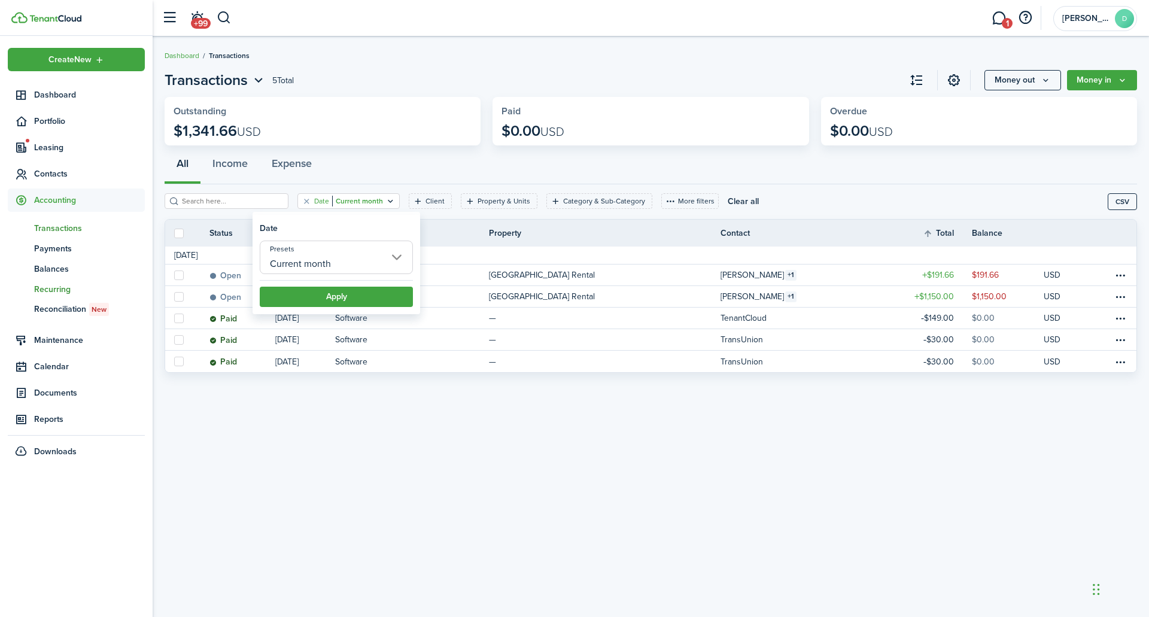
click at [57, 290] on span "Recurring" at bounding box center [89, 289] width 111 height 13
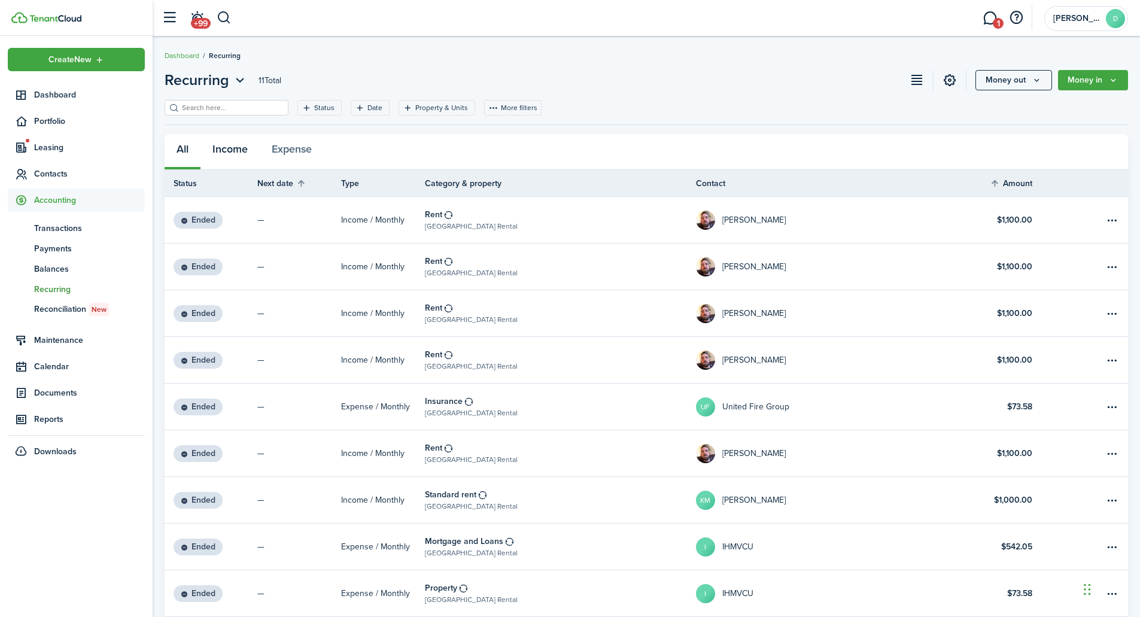
click at [238, 148] on button "Income" at bounding box center [230, 152] width 59 height 36
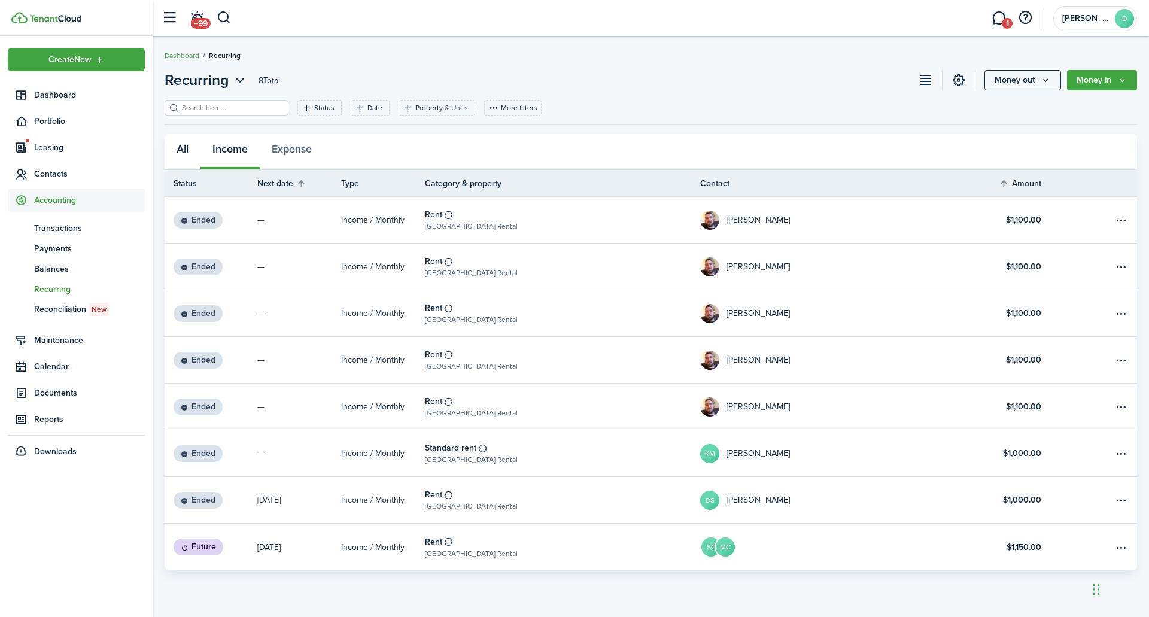
click at [178, 148] on button "All" at bounding box center [183, 152] width 36 height 36
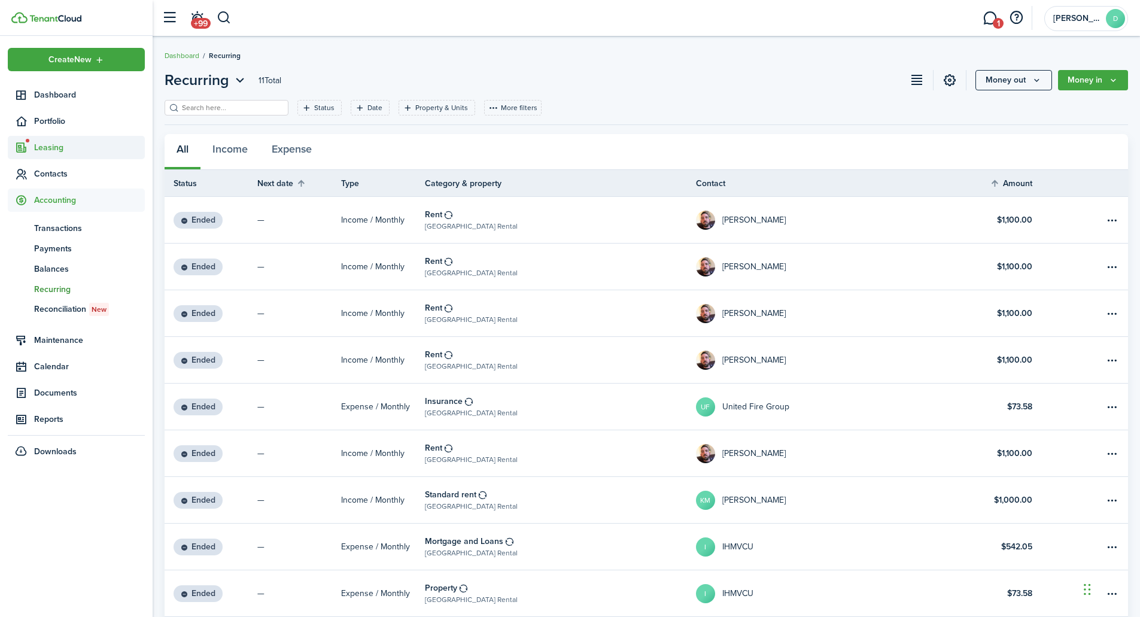
click at [54, 145] on span "Leasing" at bounding box center [89, 147] width 111 height 13
click at [60, 175] on span "Applications" at bounding box center [79, 175] width 91 height 13
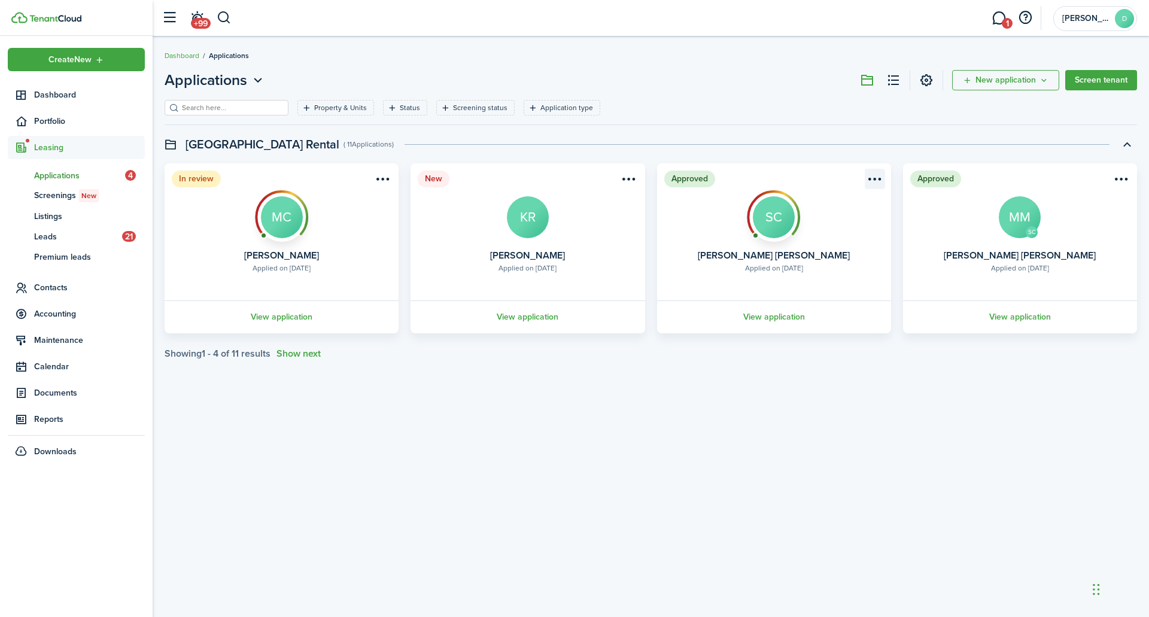
click at [874, 180] on menu-btn-icon "Open menu" at bounding box center [875, 179] width 20 height 20
click at [432, 400] on div "Applications New application Screen tenant Property & Units Status Screening st…" at bounding box center [651, 326] width 997 height 527
click at [71, 281] on span "Contacts" at bounding box center [76, 287] width 137 height 23
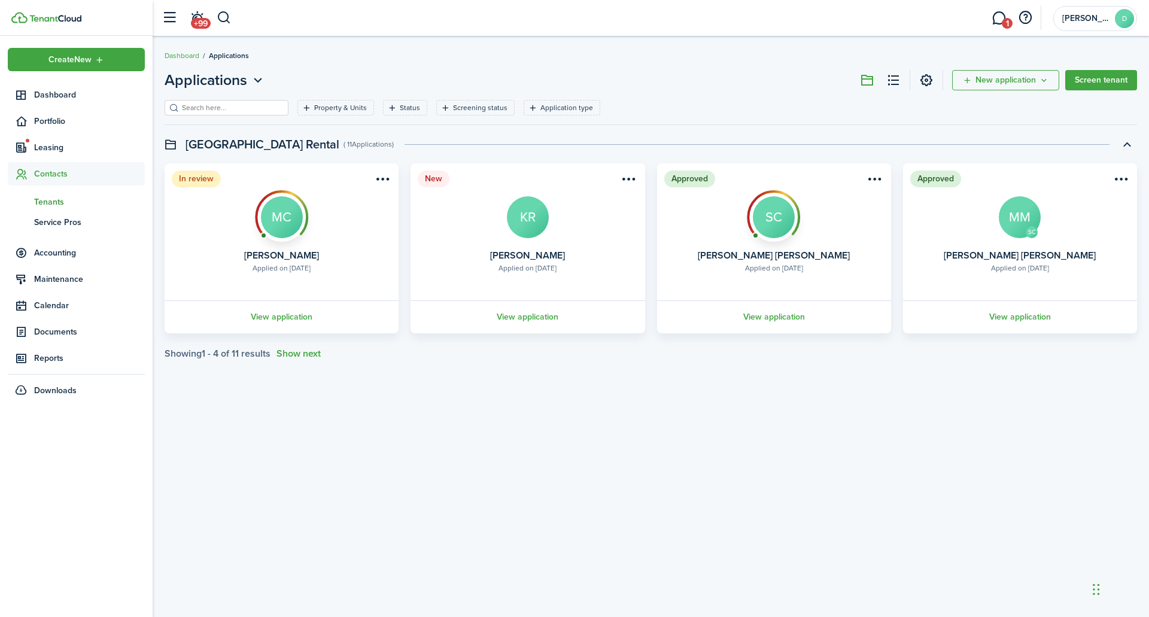
click at [62, 200] on span "Tenants" at bounding box center [89, 202] width 111 height 13
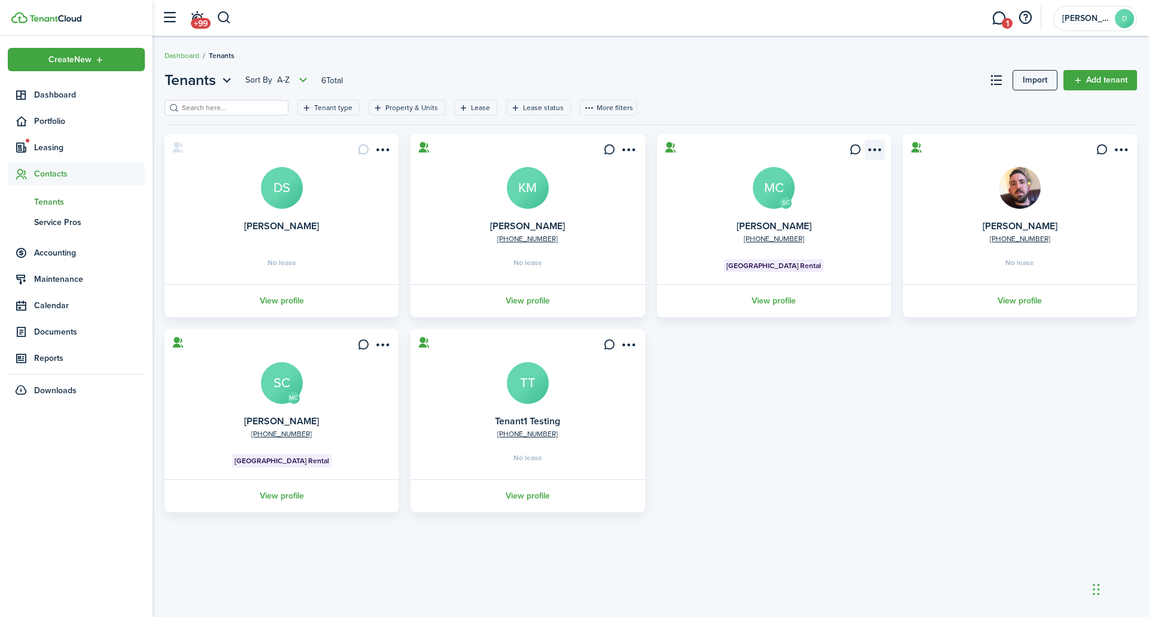
click at [879, 148] on menu-btn-icon "Open menu" at bounding box center [875, 149] width 20 height 20
click at [842, 213] on link "Move in" at bounding box center [831, 218] width 105 height 20
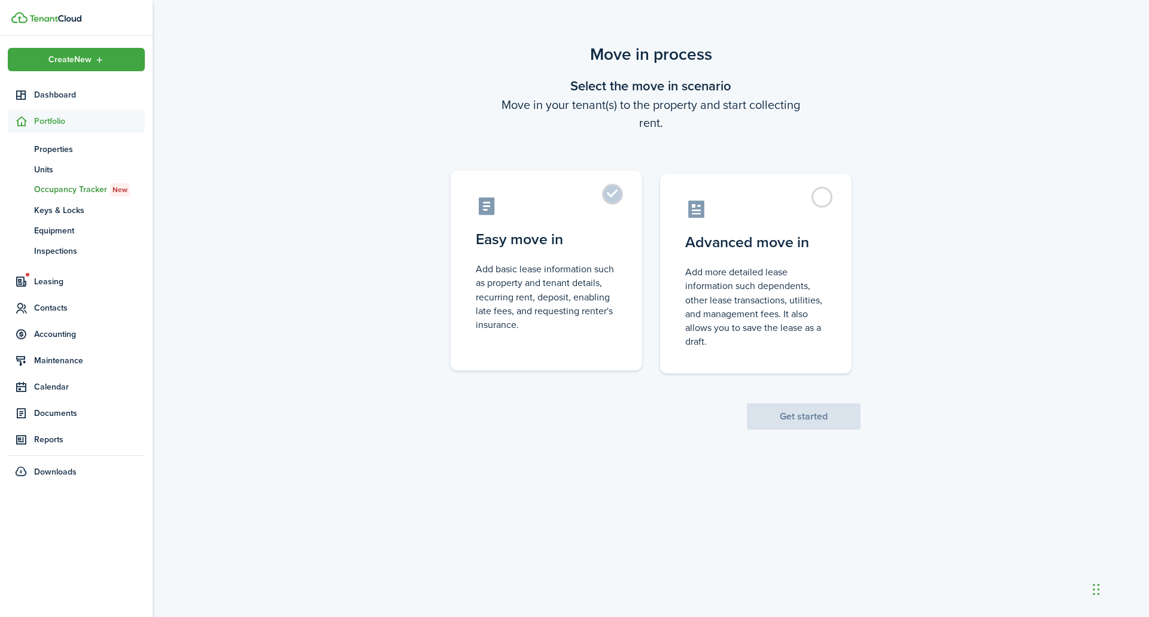
click at [596, 205] on control-radio-card-icon at bounding box center [546, 206] width 141 height 21
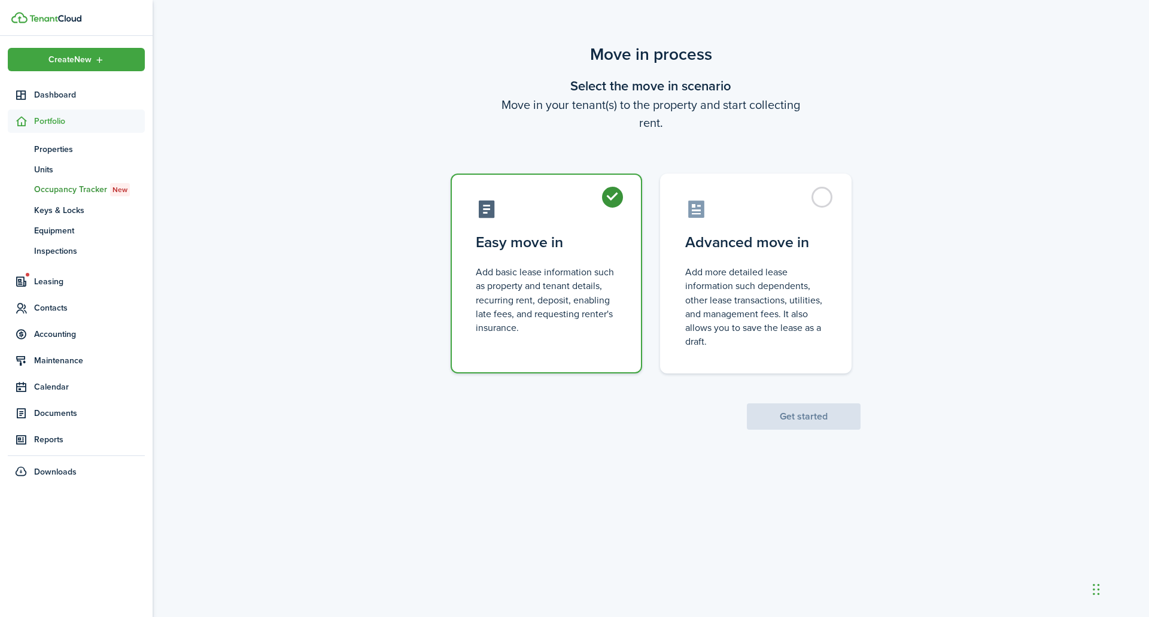
radio input "true"
click at [788, 419] on button "Get started" at bounding box center [804, 416] width 114 height 26
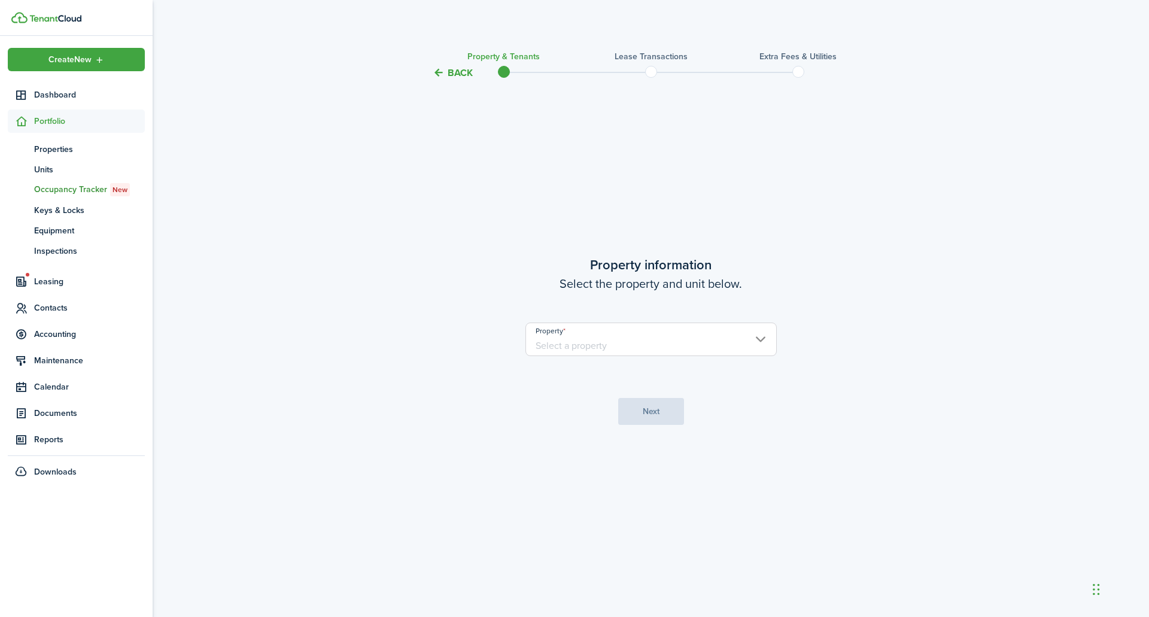
click at [657, 341] on input "Property" at bounding box center [651, 340] width 251 height 34
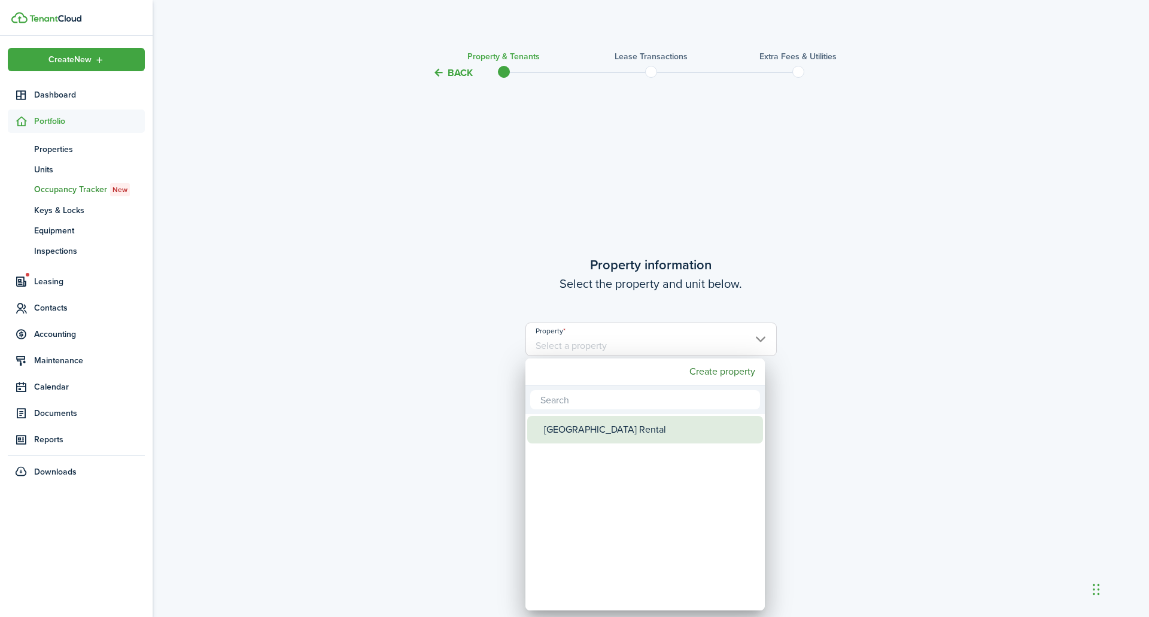
click at [589, 424] on div "[GEOGRAPHIC_DATA] Rental" at bounding box center [650, 430] width 212 height 28
type input "[GEOGRAPHIC_DATA] Rental"
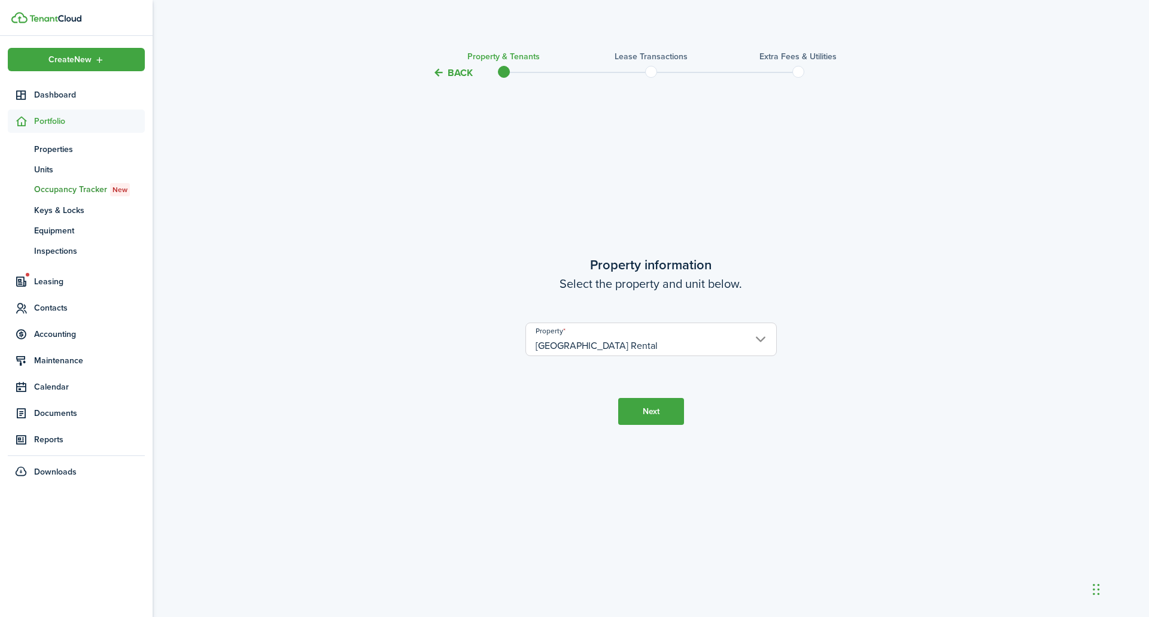
click at [650, 411] on button "Next" at bounding box center [651, 411] width 66 height 27
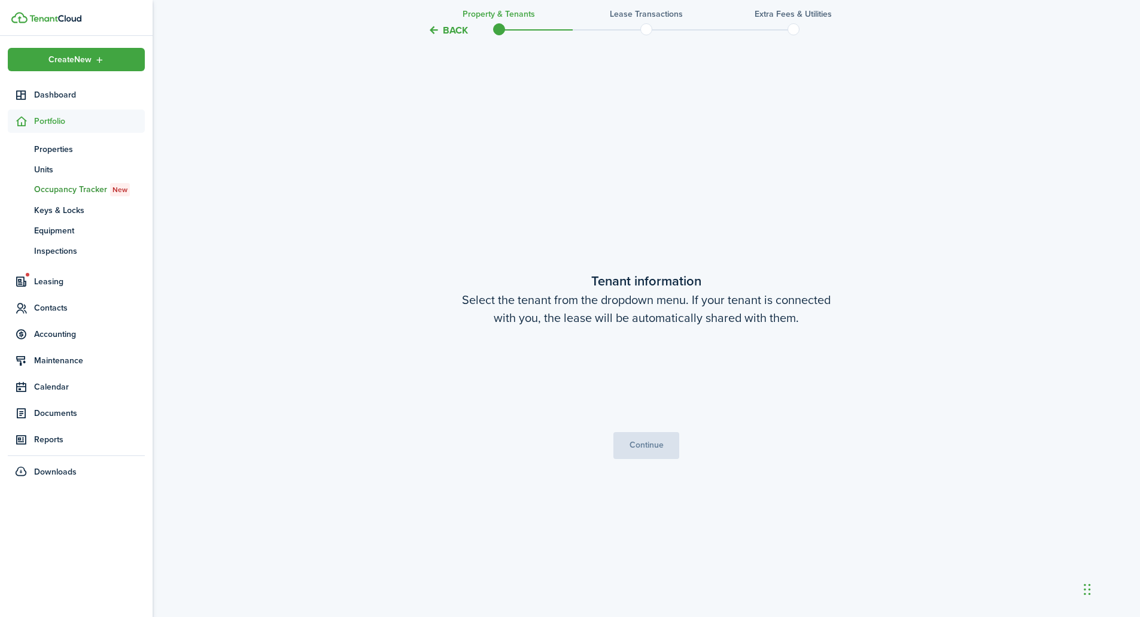
scroll to position [537, 0]
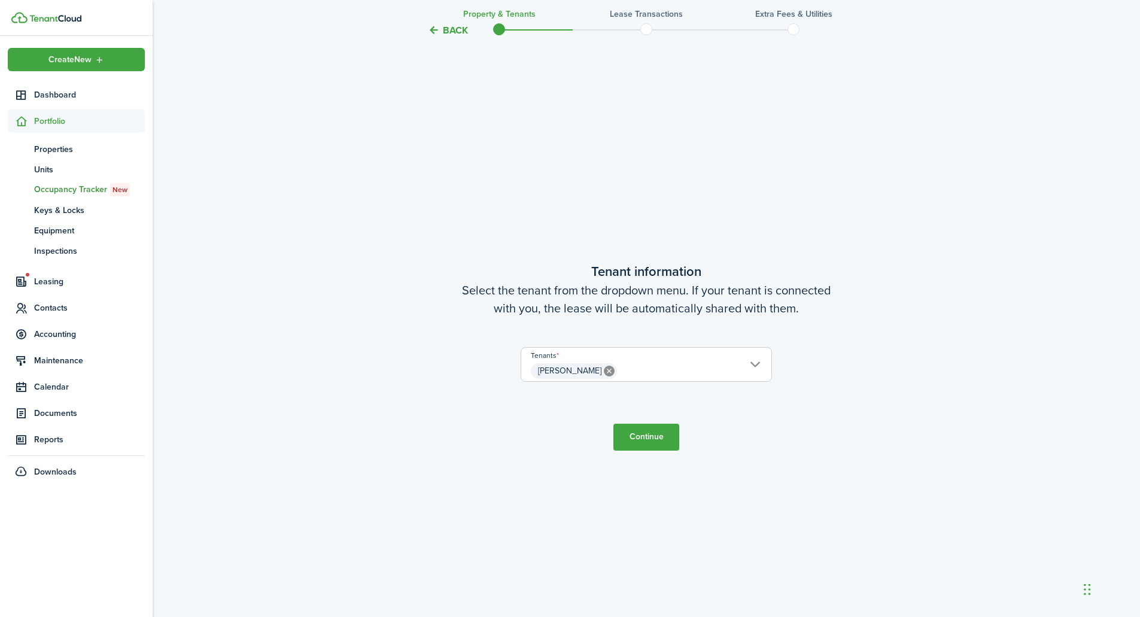
click at [651, 375] on span "[PERSON_NAME]" at bounding box center [646, 371] width 250 height 20
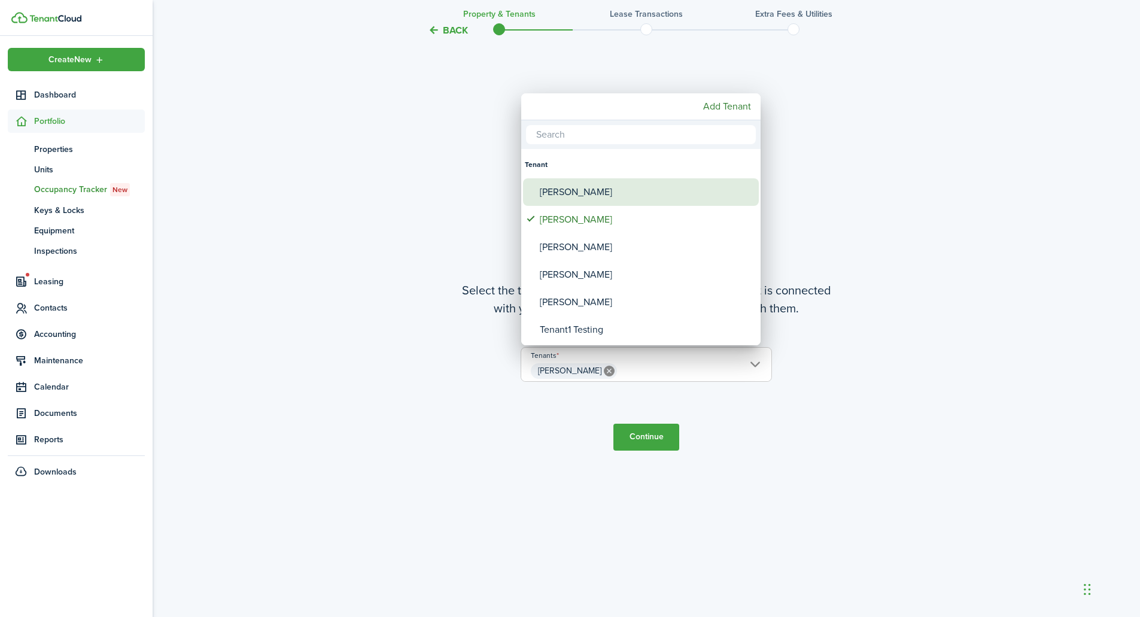
click at [578, 193] on div "[PERSON_NAME]" at bounding box center [646, 192] width 212 height 28
type input "[PERSON_NAME], [PERSON_NAME]"
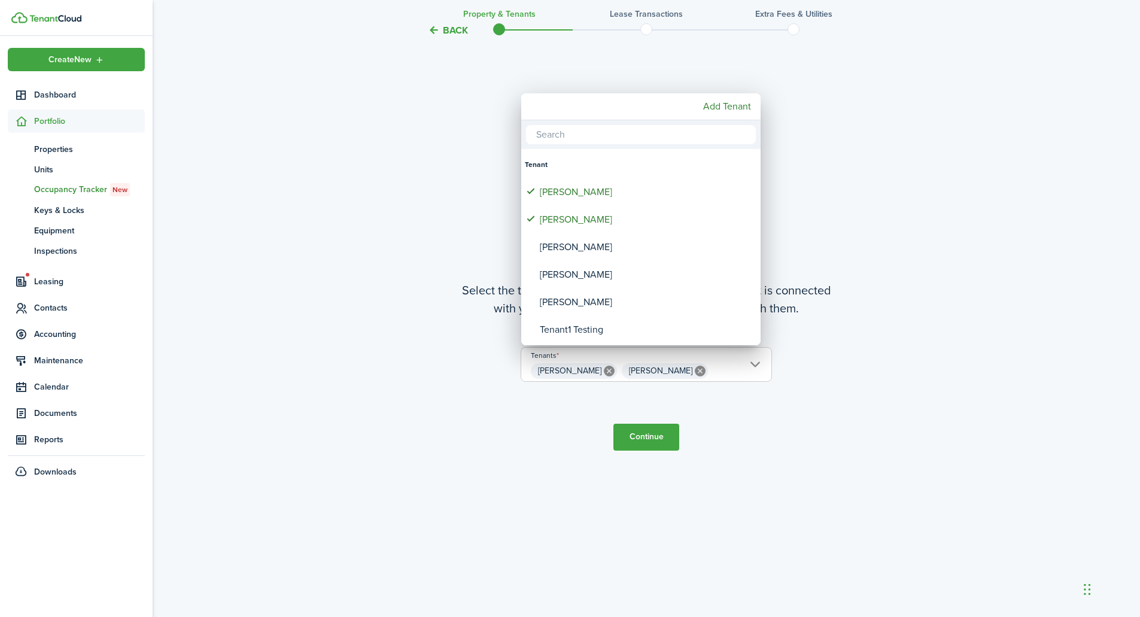
click at [655, 437] on div at bounding box center [570, 308] width 1332 height 809
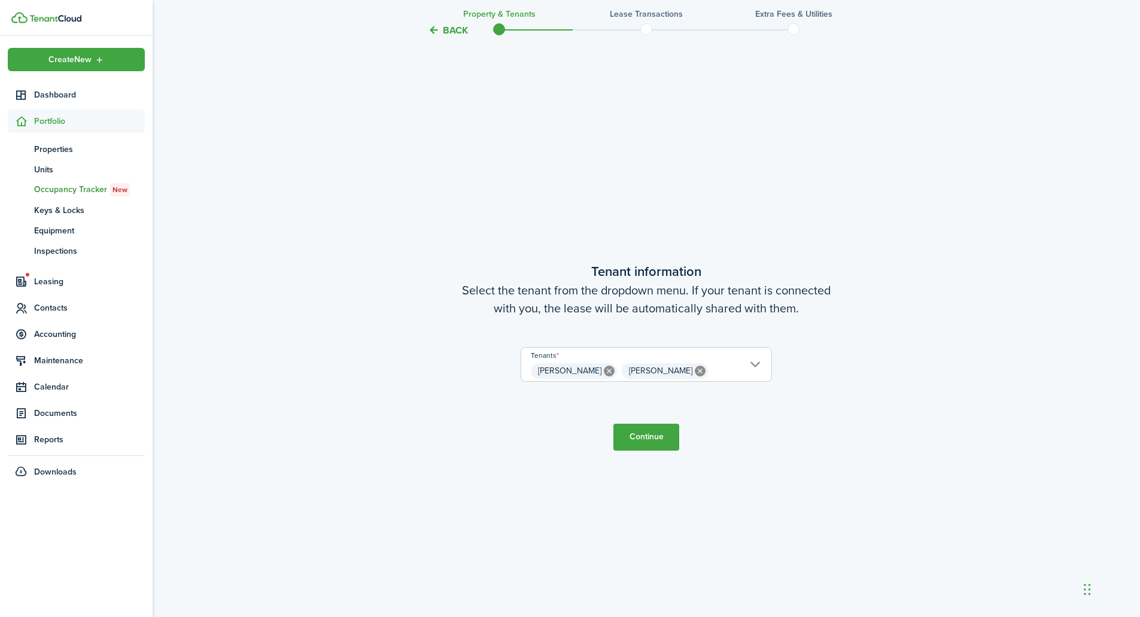
click at [651, 445] on button "Continue" at bounding box center [646, 437] width 66 height 27
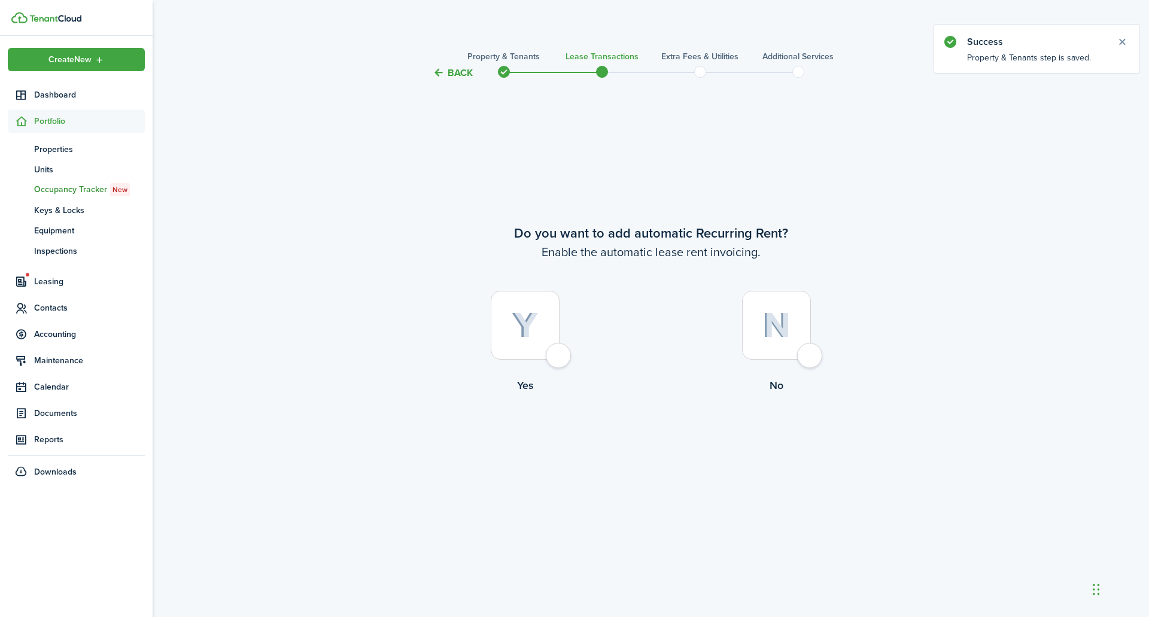
click at [557, 372] on label "Yes" at bounding box center [525, 345] width 251 height 108
radio input "true"
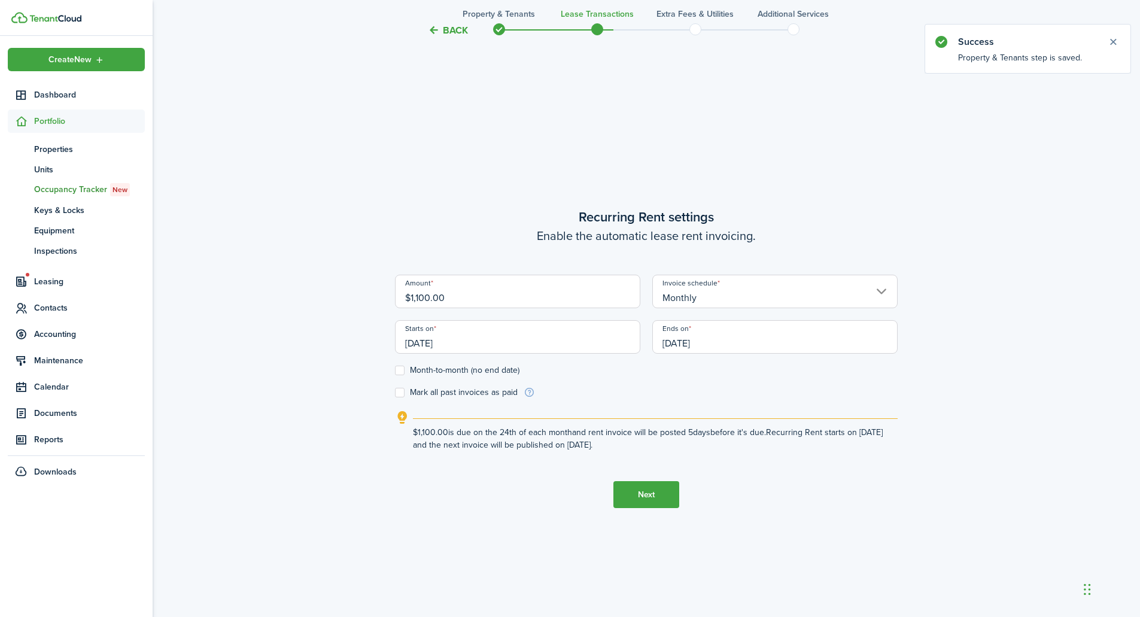
scroll to position [537, 0]
click at [423, 299] on input "$1,100.00" at bounding box center [517, 290] width 245 height 34
click at [479, 344] on input "[DATE]" at bounding box center [517, 335] width 245 height 34
type input "$1,150.00"
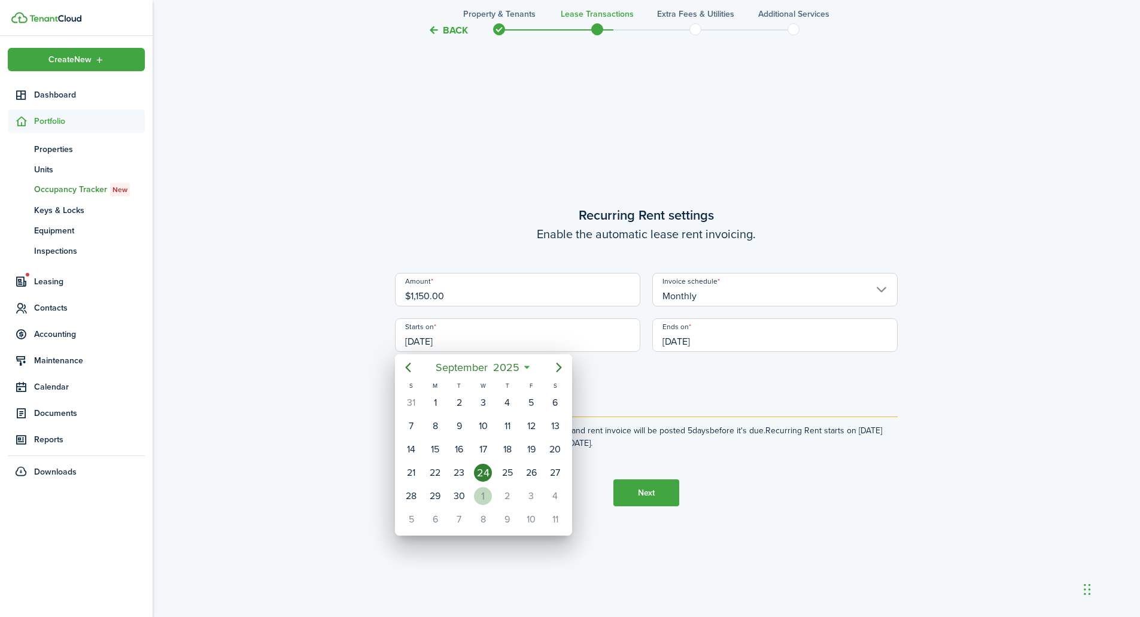
click at [487, 499] on div "1" at bounding box center [483, 496] width 18 height 18
type input "[DATE]"
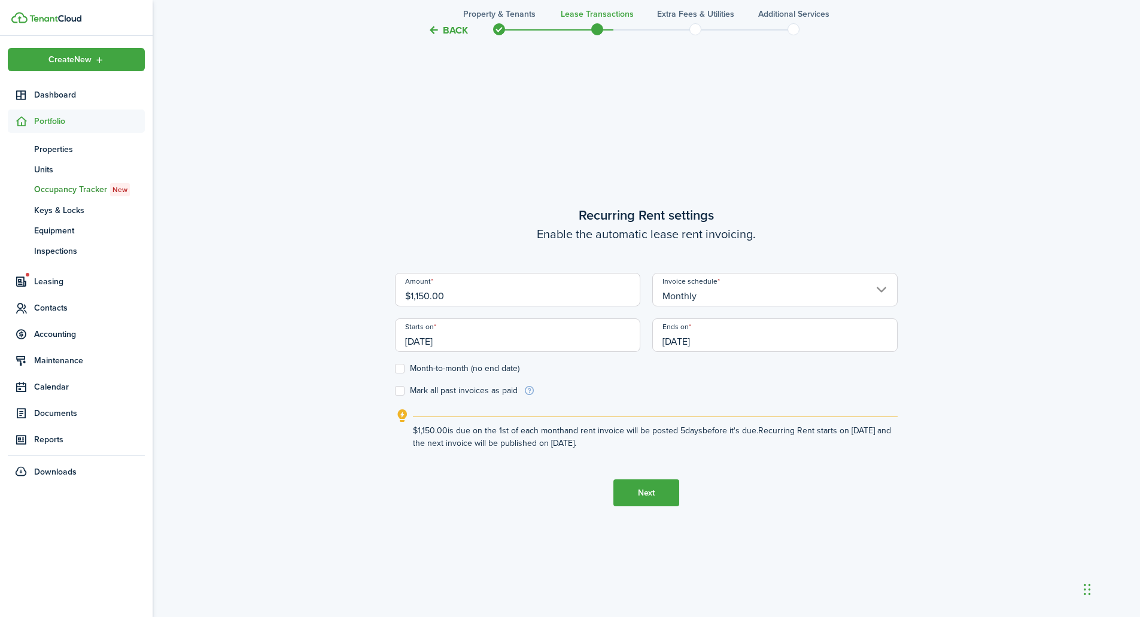
click at [718, 344] on input "[DATE]" at bounding box center [774, 335] width 245 height 34
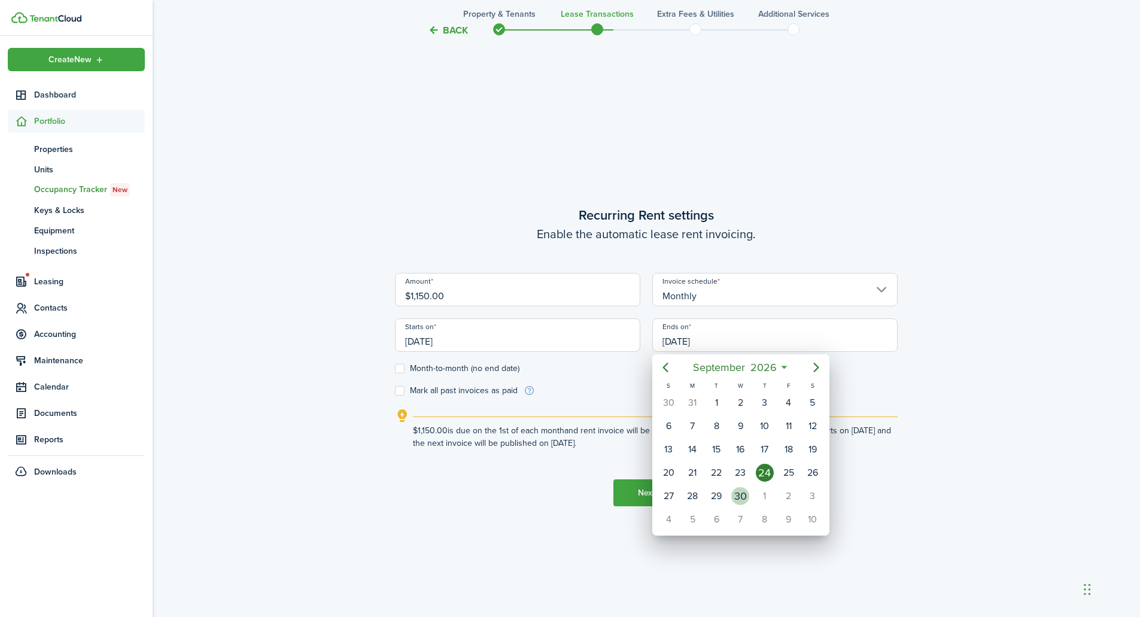
click at [749, 496] on div "30" at bounding box center [740, 496] width 18 height 18
type input "[DATE]"
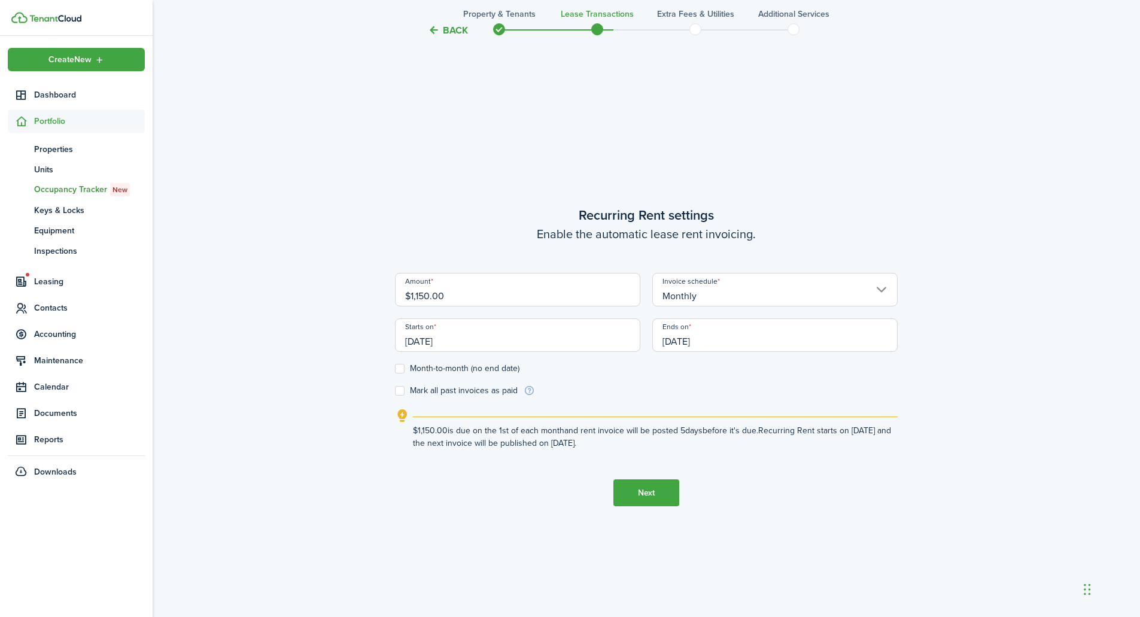
click at [658, 492] on button "Next" at bounding box center [646, 492] width 66 height 27
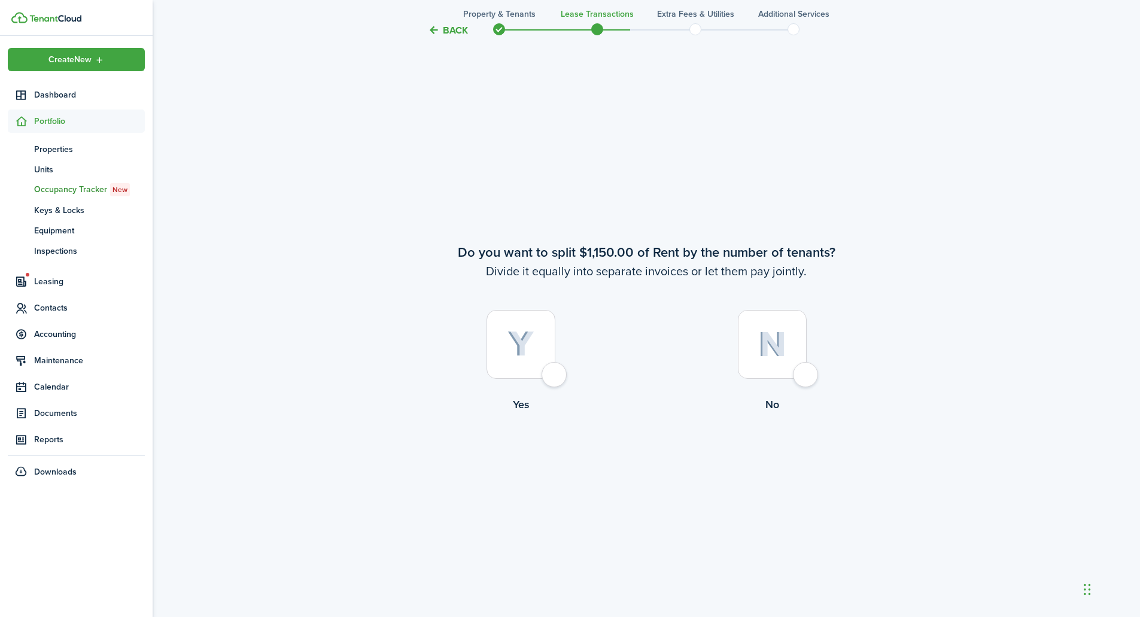
scroll to position [1154, 0]
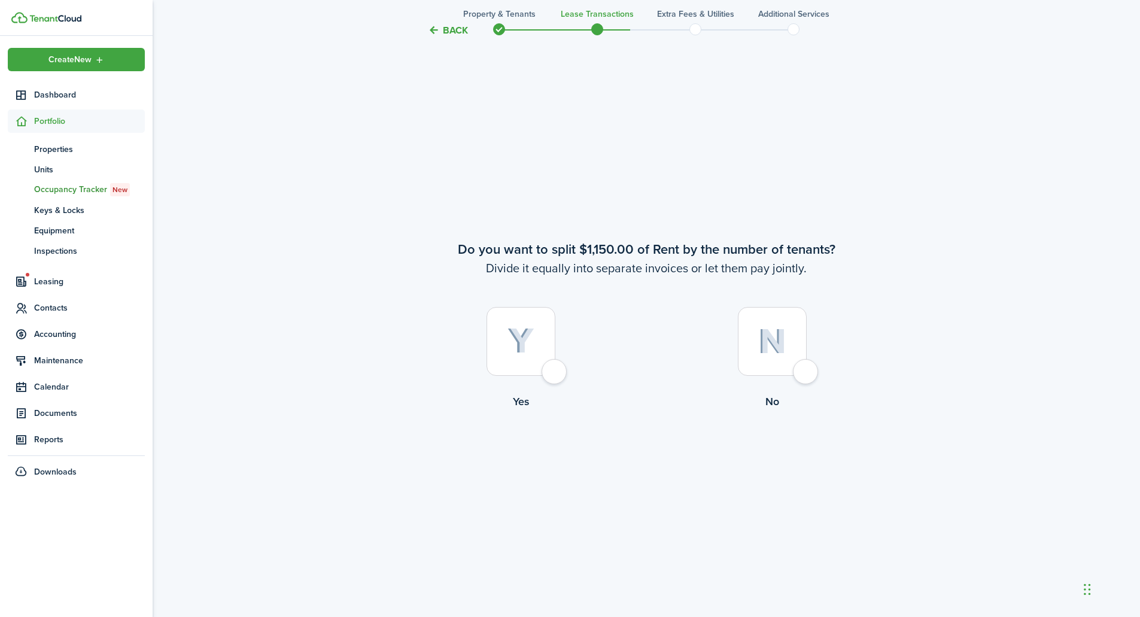
click at [805, 376] on div at bounding box center [772, 341] width 69 height 69
radio input "true"
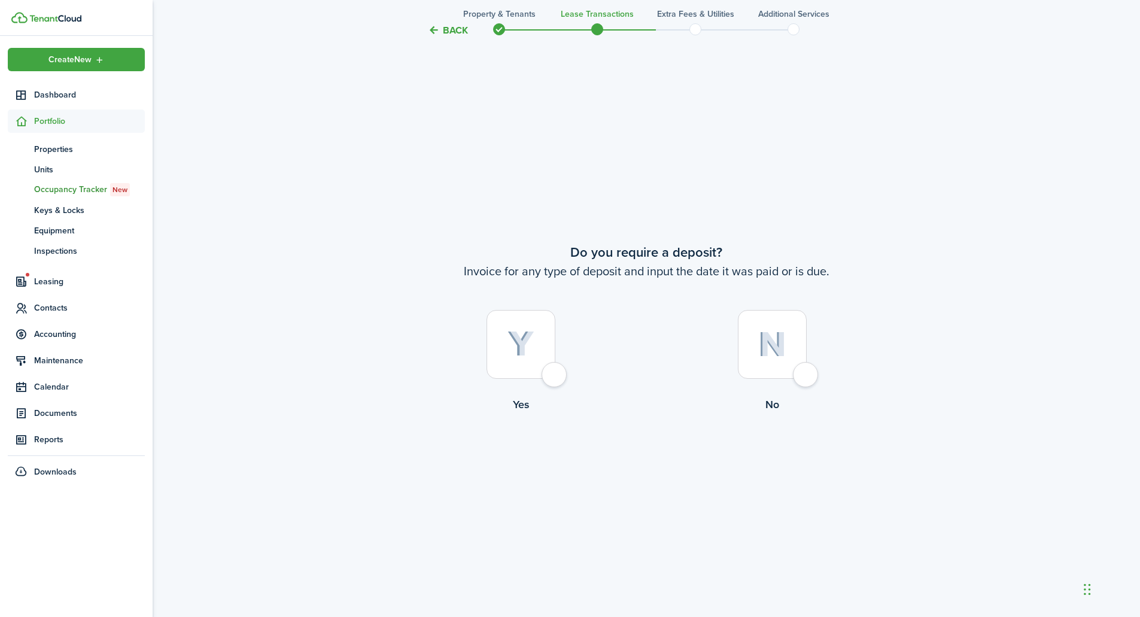
scroll to position [1771, 0]
click at [555, 374] on div at bounding box center [521, 341] width 69 height 69
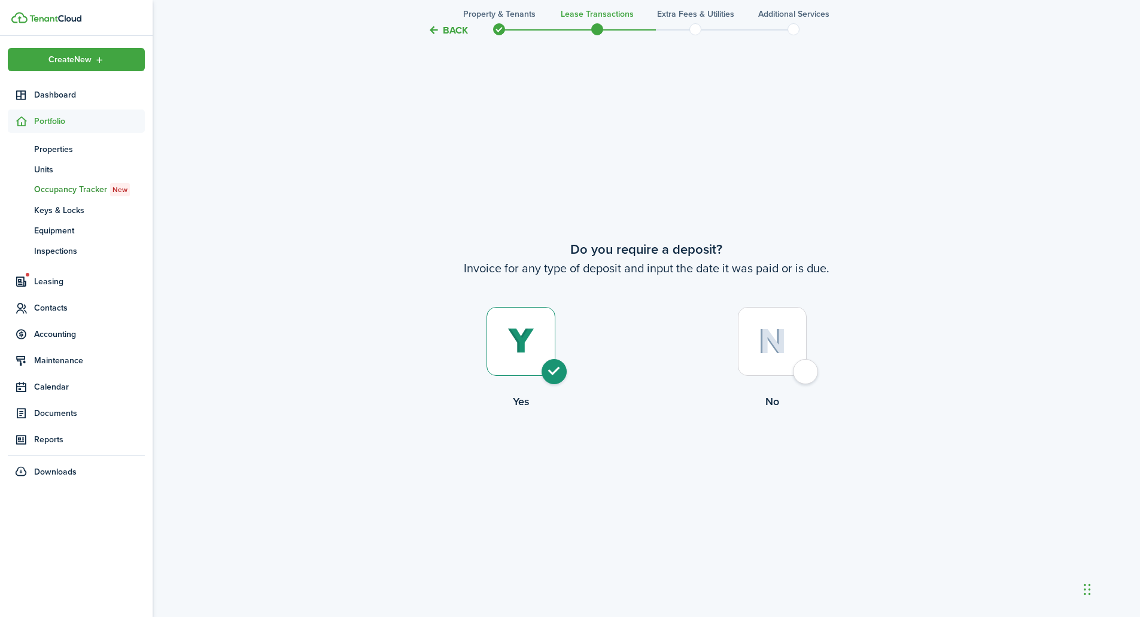
radio input "true"
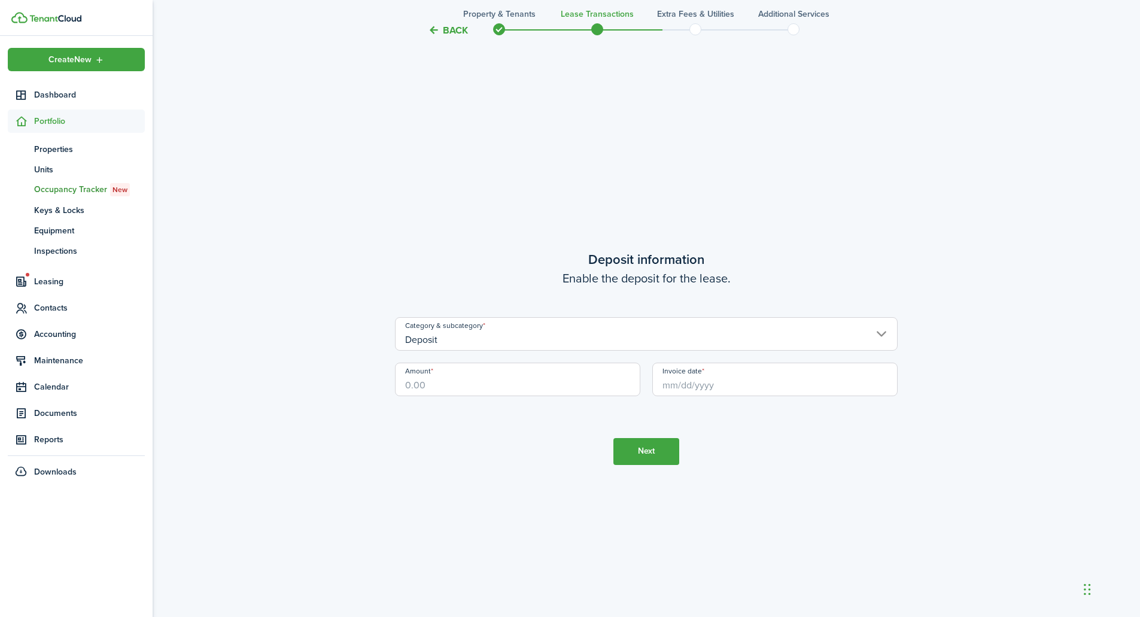
scroll to position [2388, 0]
click at [597, 393] on input "Amount" at bounding box center [517, 379] width 245 height 34
click at [756, 384] on input "Invoice date" at bounding box center [774, 379] width 245 height 34
type input "$1,150.00"
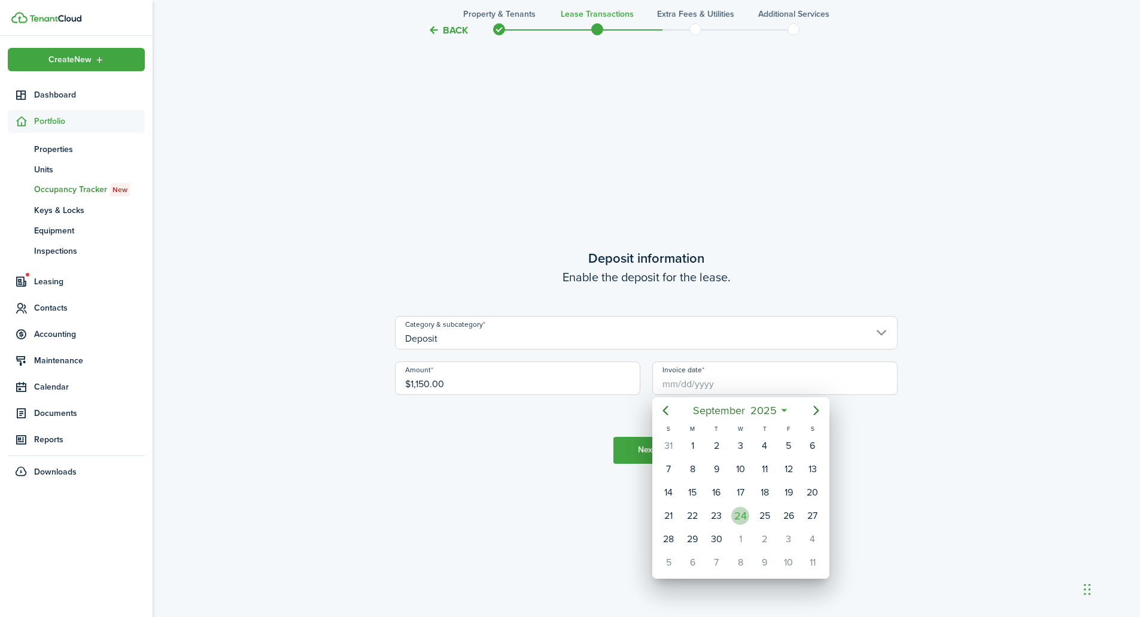
click at [744, 517] on div "24" at bounding box center [740, 516] width 18 height 18
type input "[DATE]"
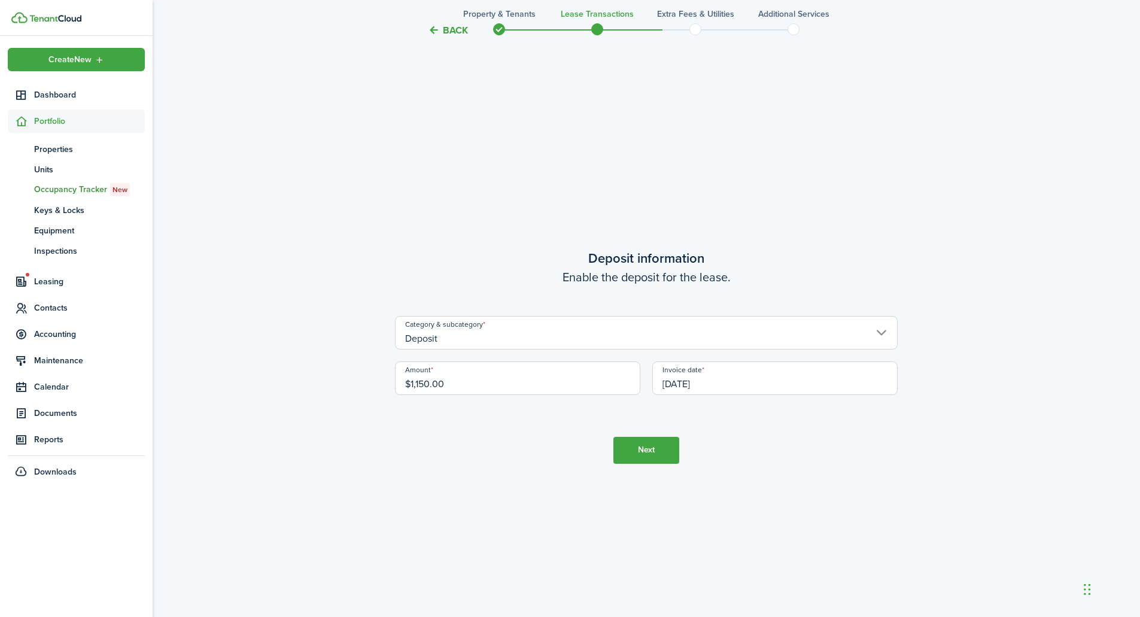
click at [631, 453] on button "Next" at bounding box center [646, 450] width 66 height 27
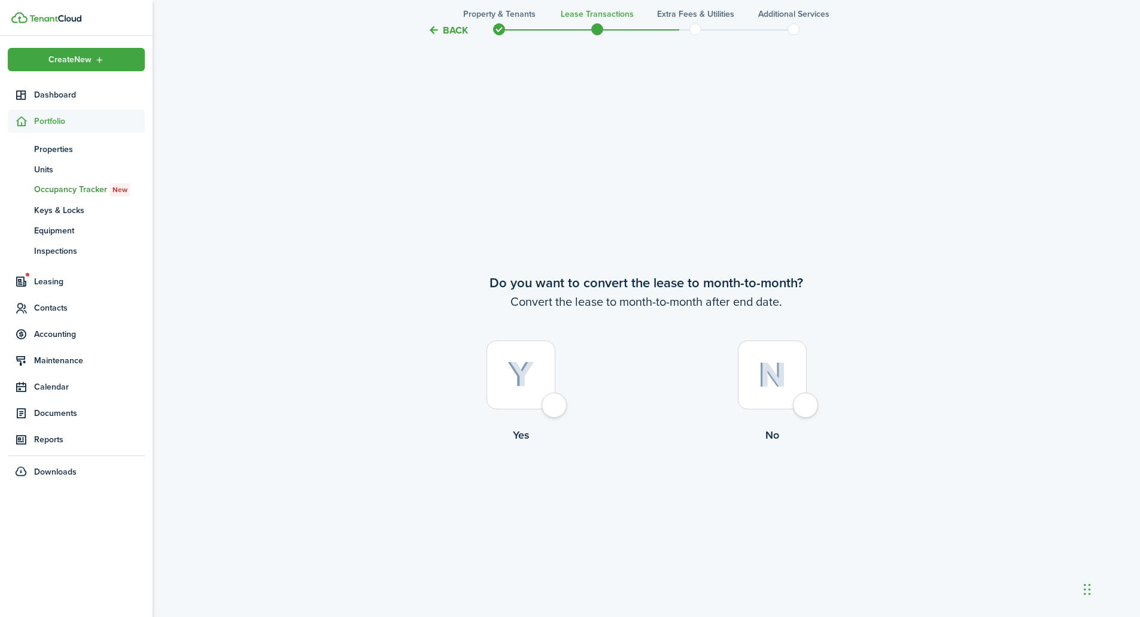
scroll to position [3005, 0]
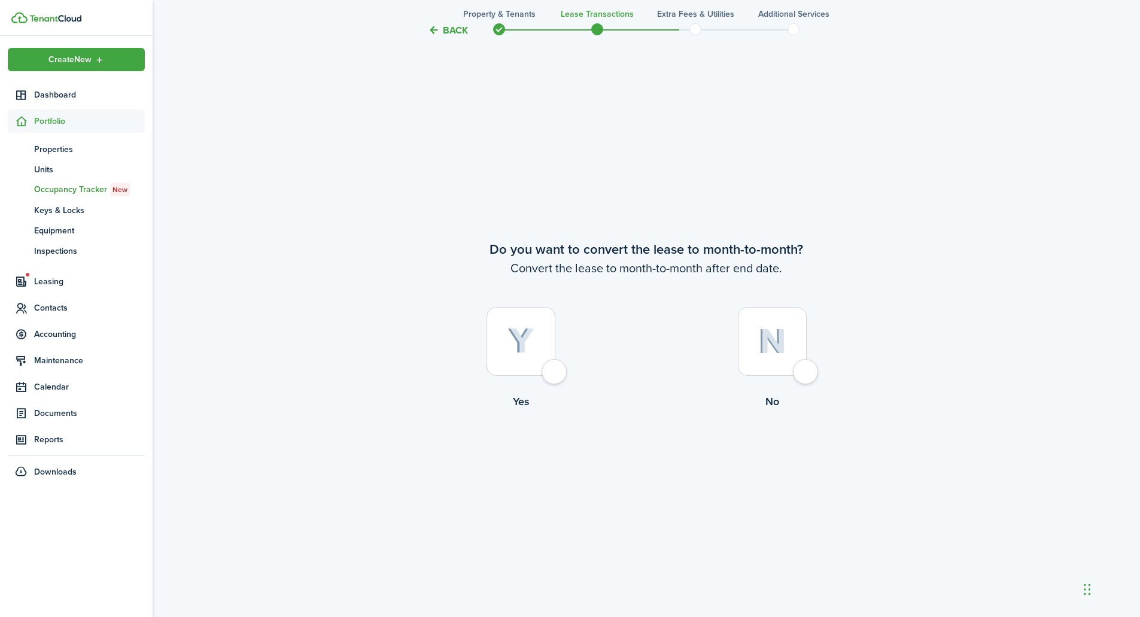
click at [801, 362] on div at bounding box center [772, 341] width 69 height 69
radio input "true"
click at [651, 460] on button "Continue" at bounding box center [646, 458] width 66 height 27
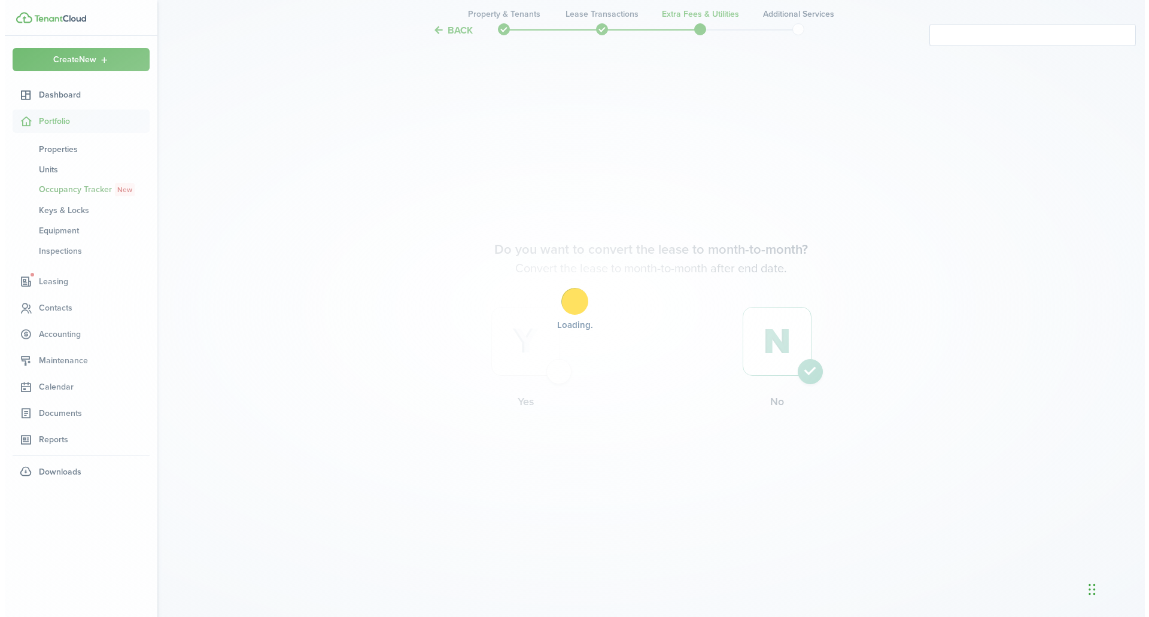
scroll to position [0, 0]
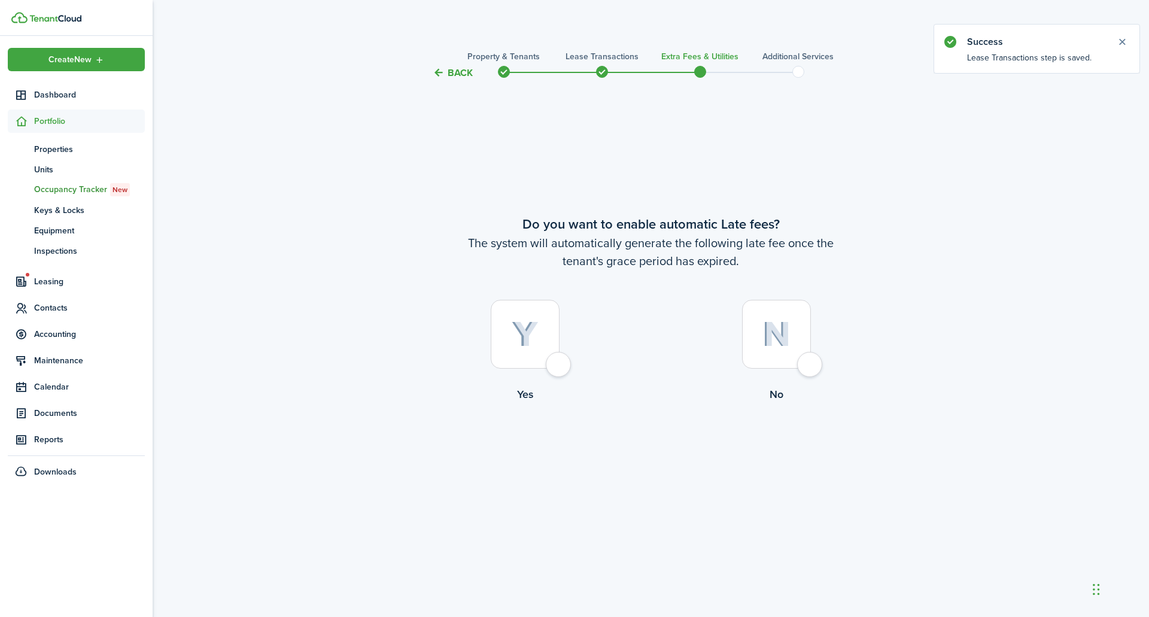
click at [821, 373] on label "No" at bounding box center [776, 354] width 251 height 108
radio input "true"
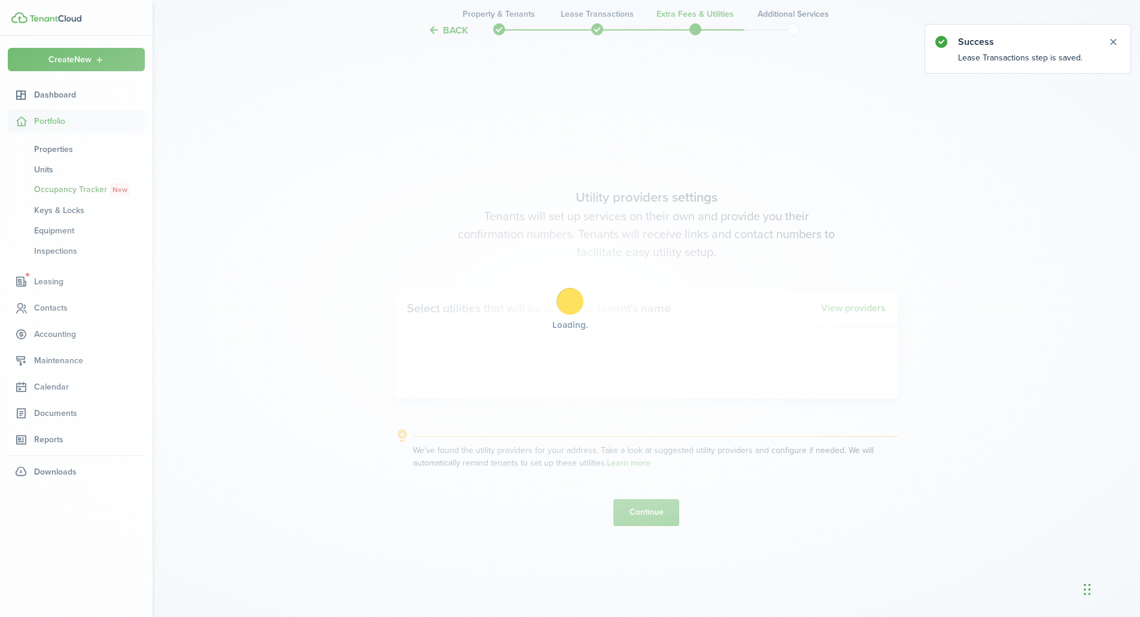
scroll to position [537, 0]
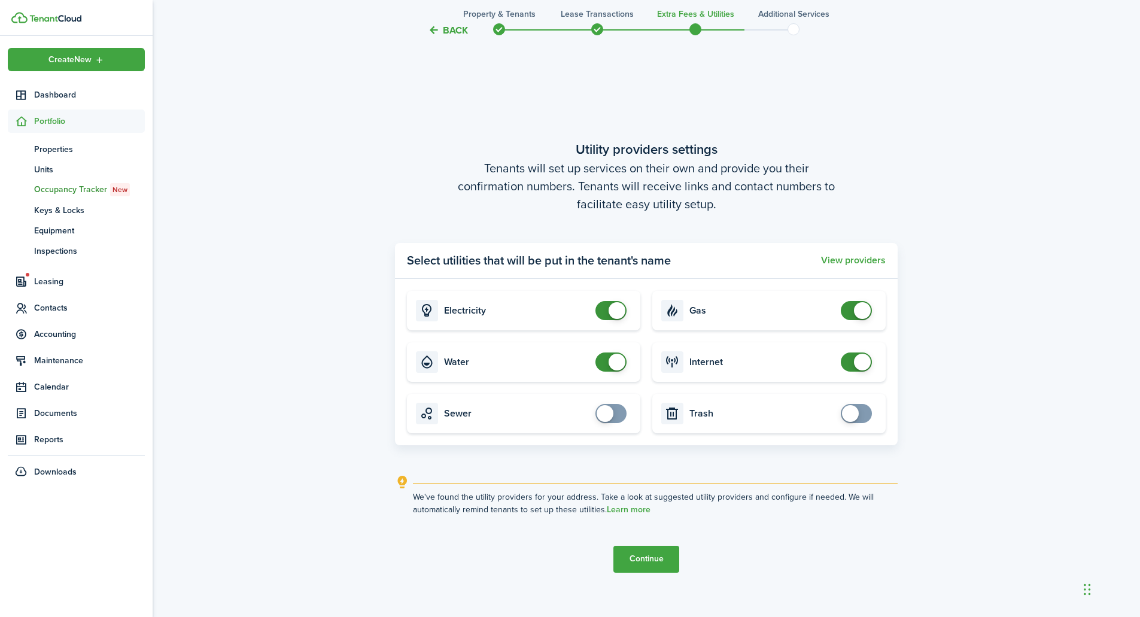
checkbox input "true"
click at [616, 412] on span at bounding box center [611, 413] width 12 height 19
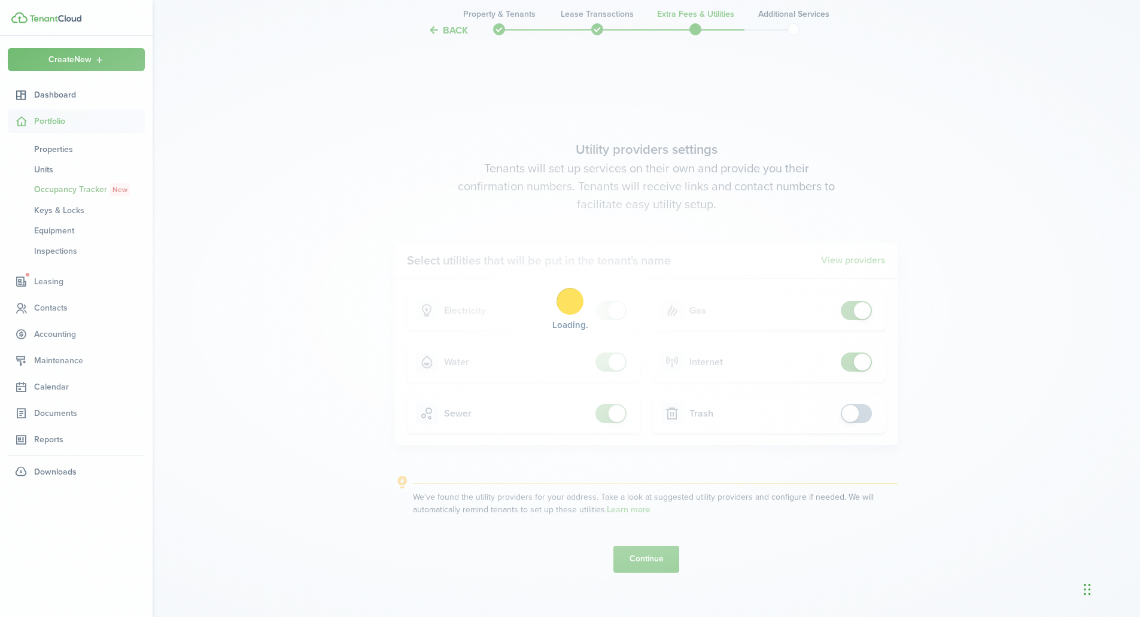
click at [853, 413] on div "Loading" at bounding box center [570, 308] width 1140 height 617
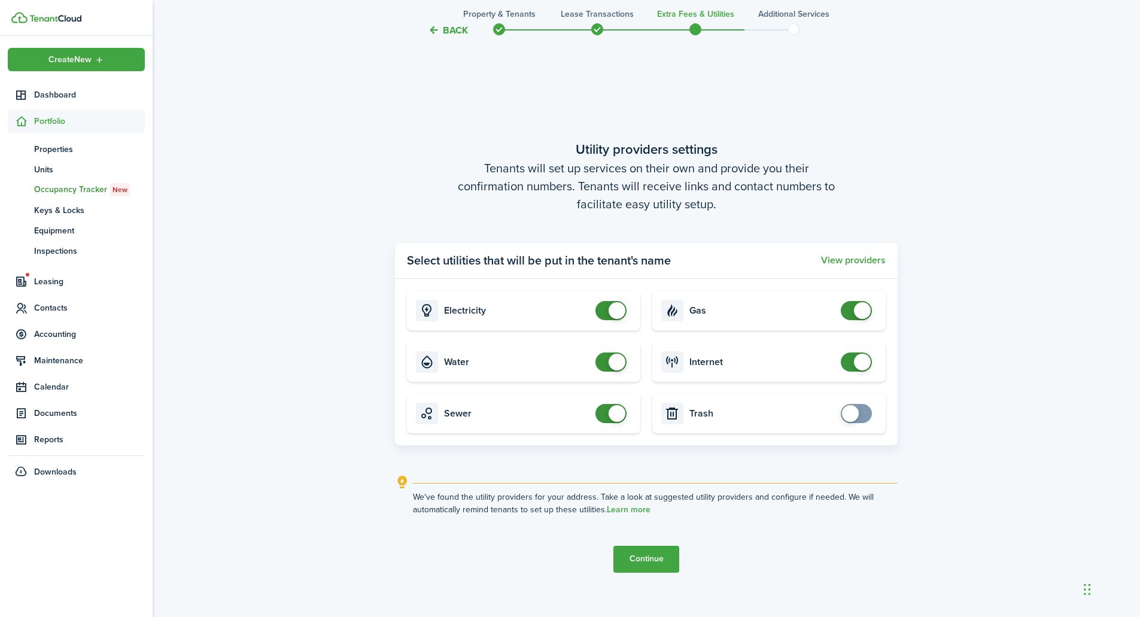
checkbox input "true"
click at [861, 415] on span at bounding box center [857, 413] width 12 height 19
click at [652, 565] on button "Continue" at bounding box center [646, 559] width 66 height 27
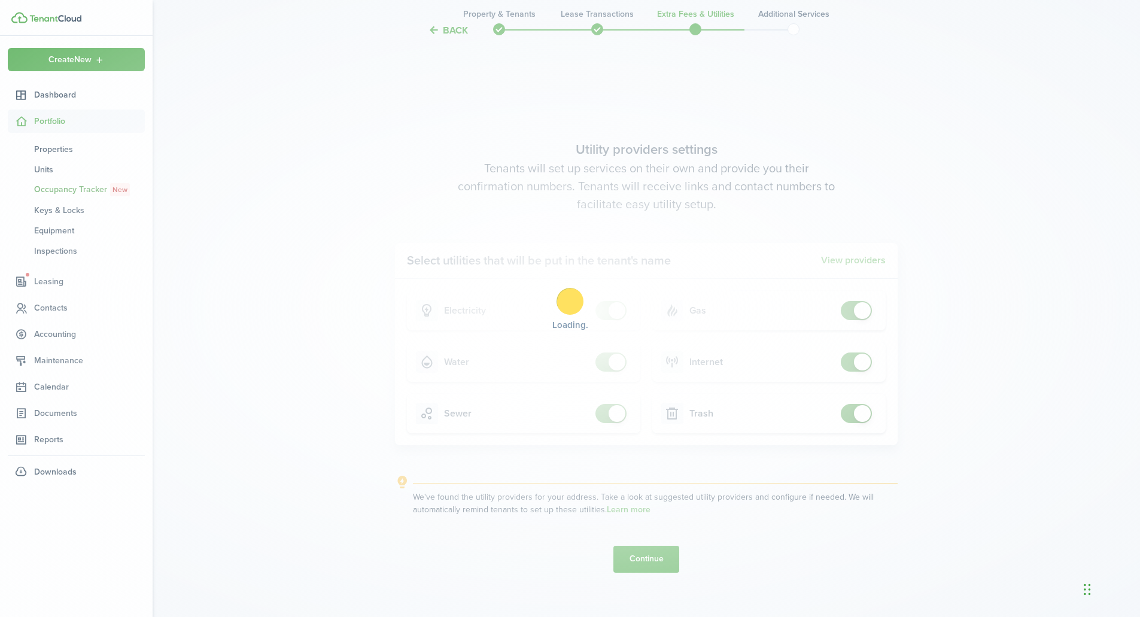
scroll to position [0, 0]
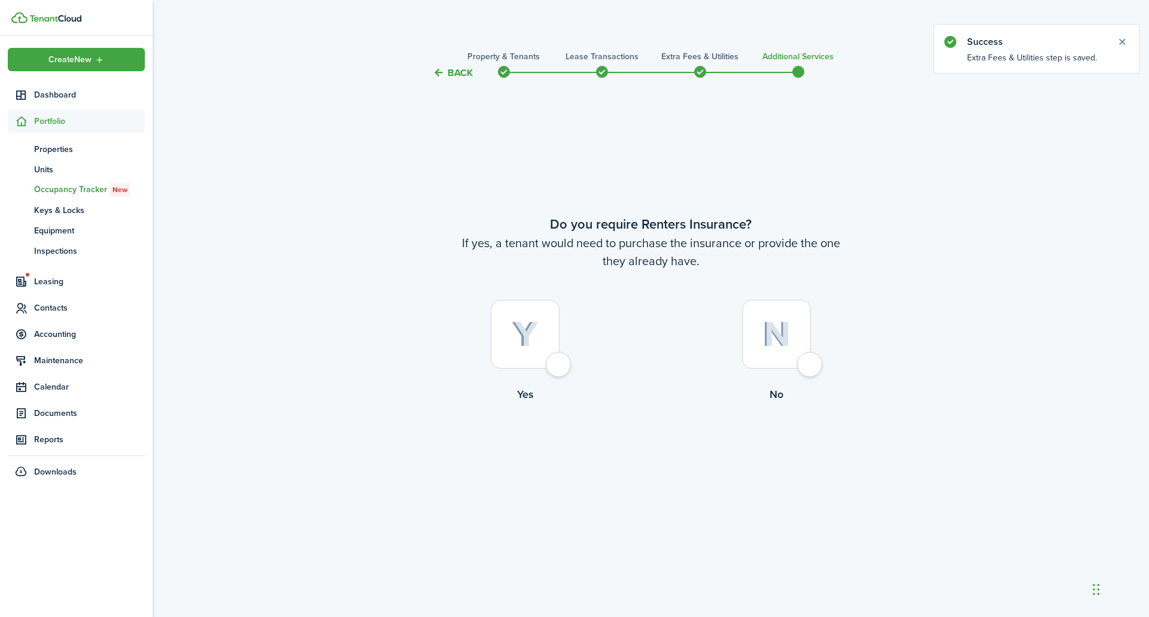
click at [811, 369] on div at bounding box center [776, 334] width 69 height 69
radio input "true"
click at [670, 455] on button "Complete move in" at bounding box center [651, 452] width 88 height 27
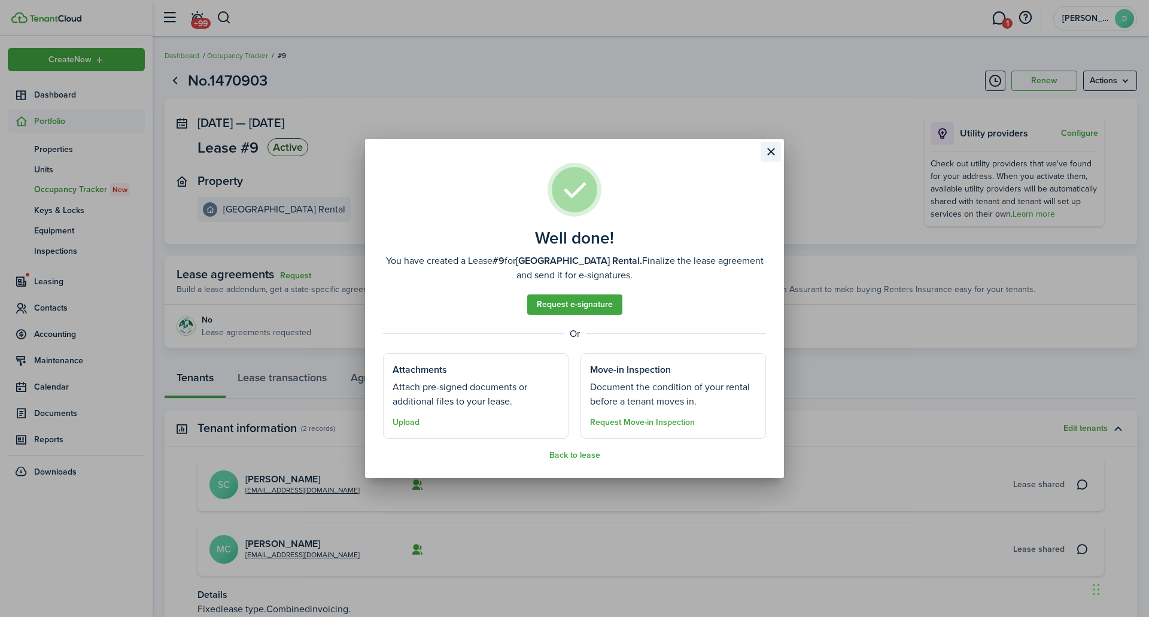
click at [766, 150] on button "Close modal" at bounding box center [771, 152] width 20 height 20
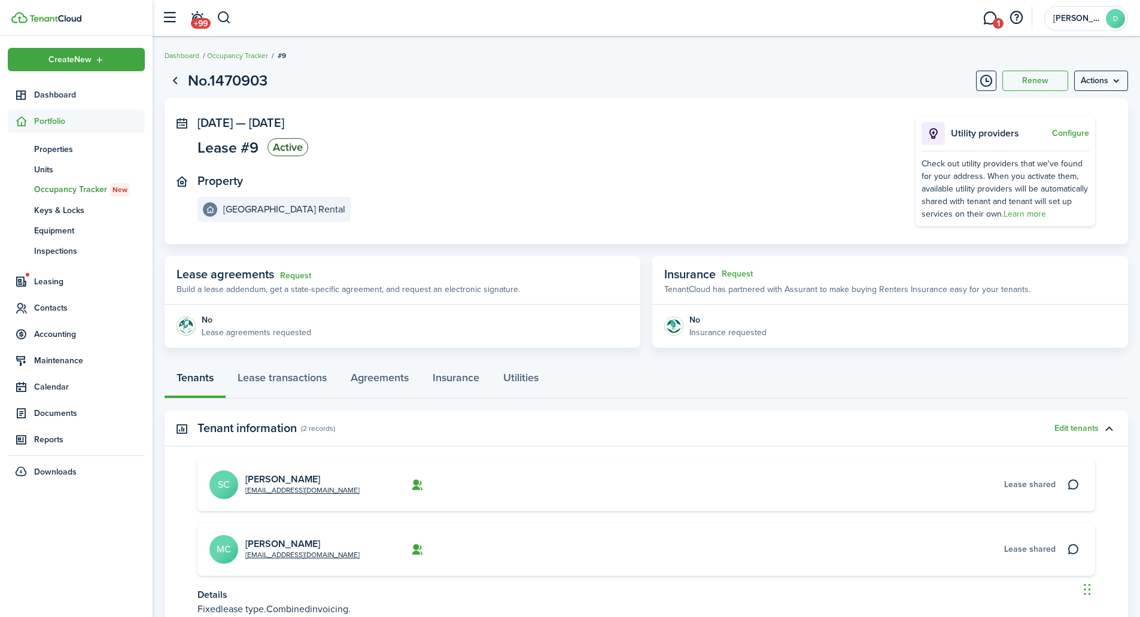
click at [548, 173] on panel-main-inner "[DATE] — [DATE] Lease #9 Active Property [GEOGRAPHIC_DATA] Rental" at bounding box center [539, 169] width 682 height 106
click at [1119, 81] on menu-btn "Actions" at bounding box center [1101, 81] width 54 height 20
click at [235, 59] on link "Occupancy Tracker" at bounding box center [237, 55] width 61 height 11
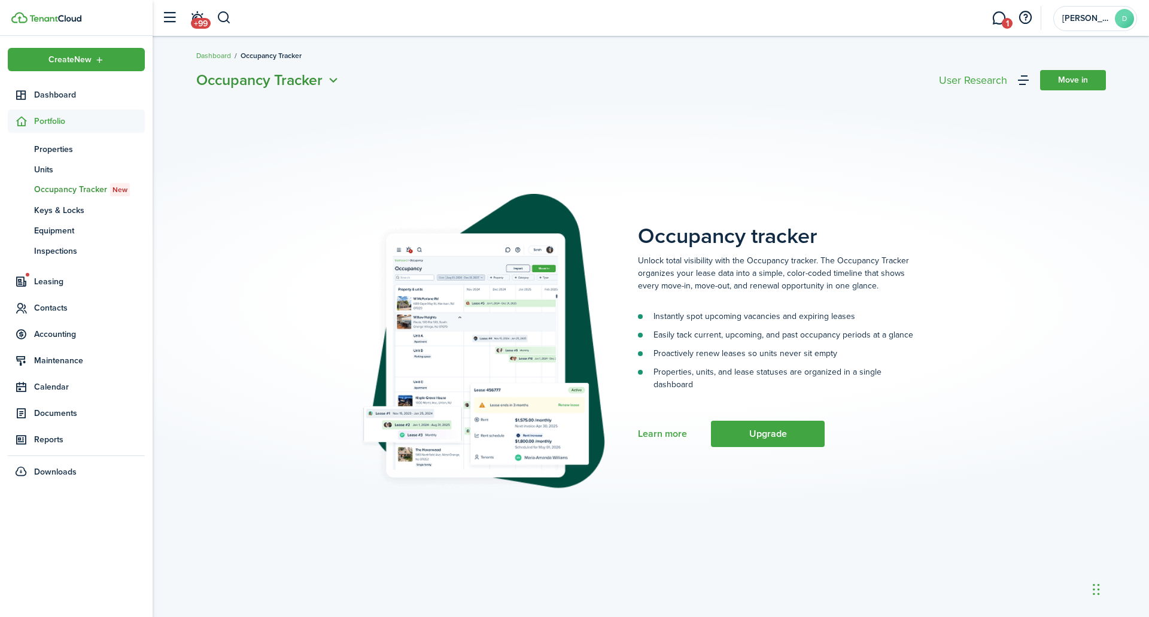
click at [341, 75] on icon "Open menu" at bounding box center [334, 80] width 16 height 15
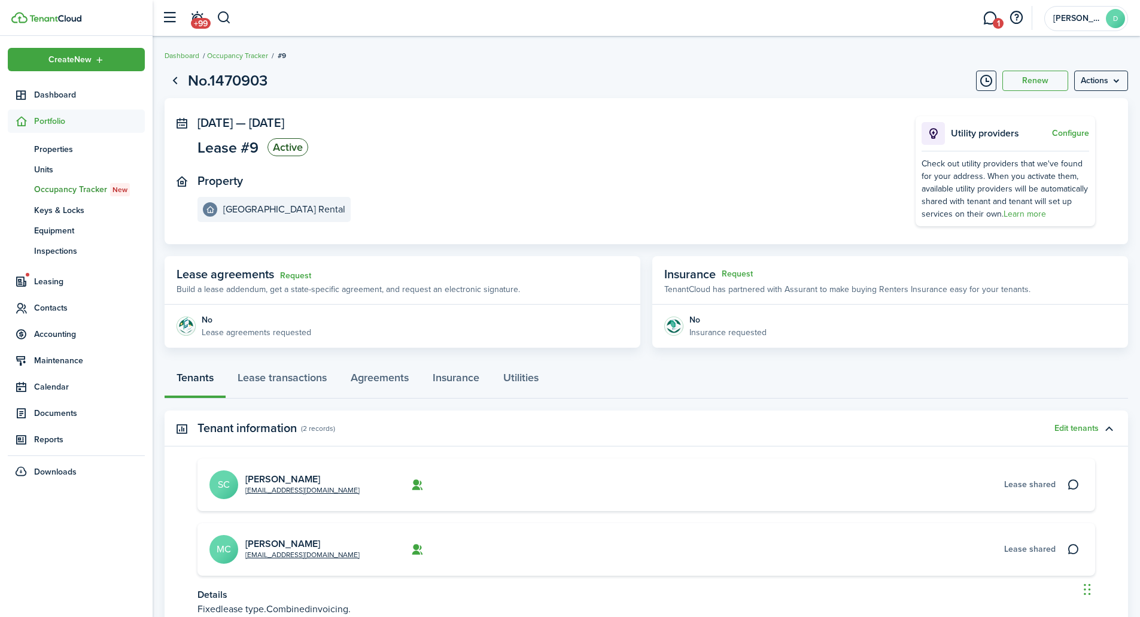
click at [41, 268] on ul "Create New Dashboard Portfolio pt Properties un Units oc Occupancy Tracker New …" at bounding box center [76, 266] width 137 height 436
click at [45, 277] on span "Leasing" at bounding box center [89, 281] width 111 height 13
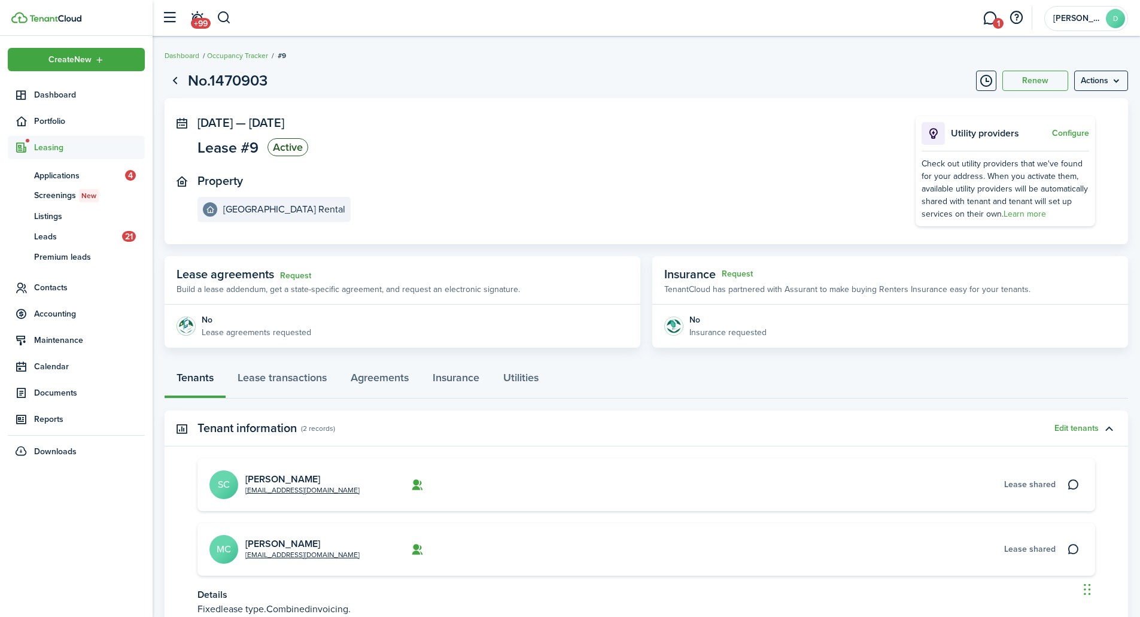
click at [55, 144] on span "Leasing" at bounding box center [89, 147] width 111 height 13
